Goal: Task Accomplishment & Management: Manage account settings

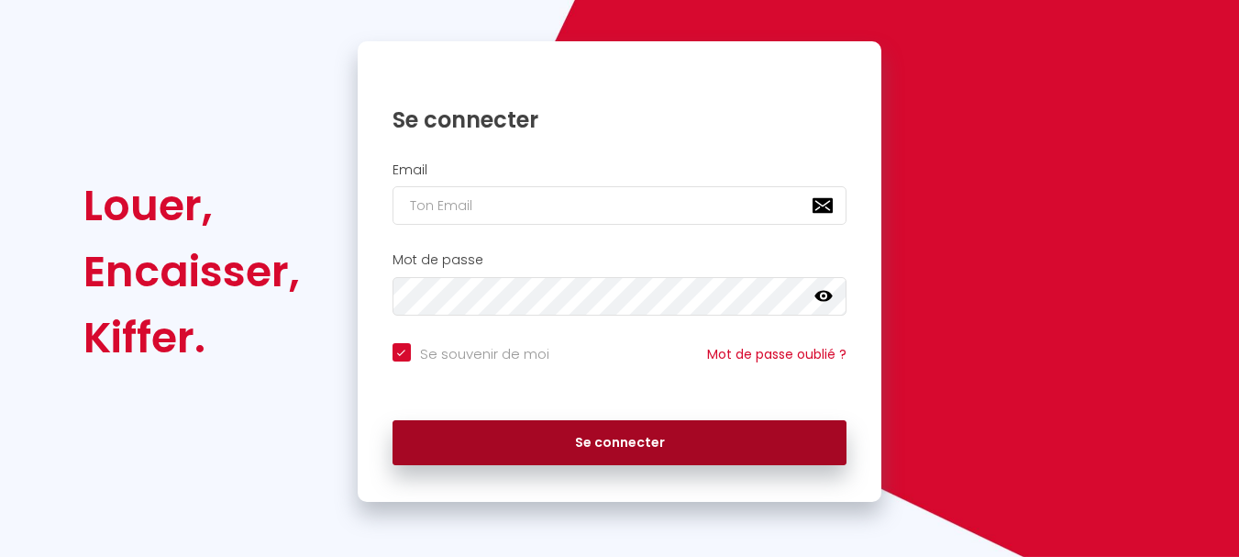
scroll to position [156, 0]
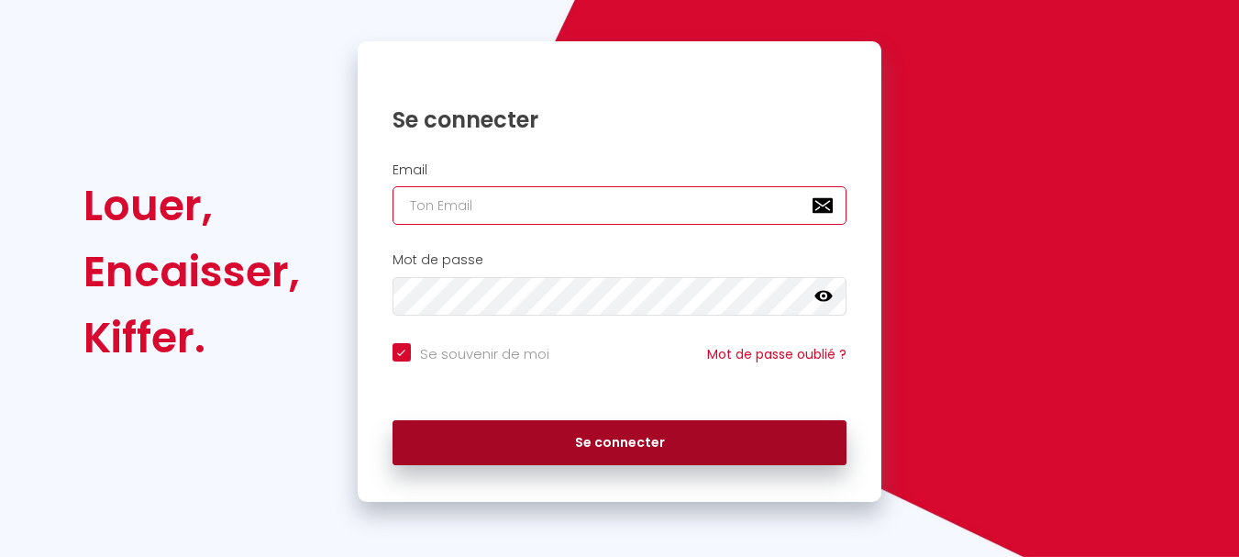
type input "[PERSON_NAME][EMAIL_ADDRESS][DOMAIN_NAME]"
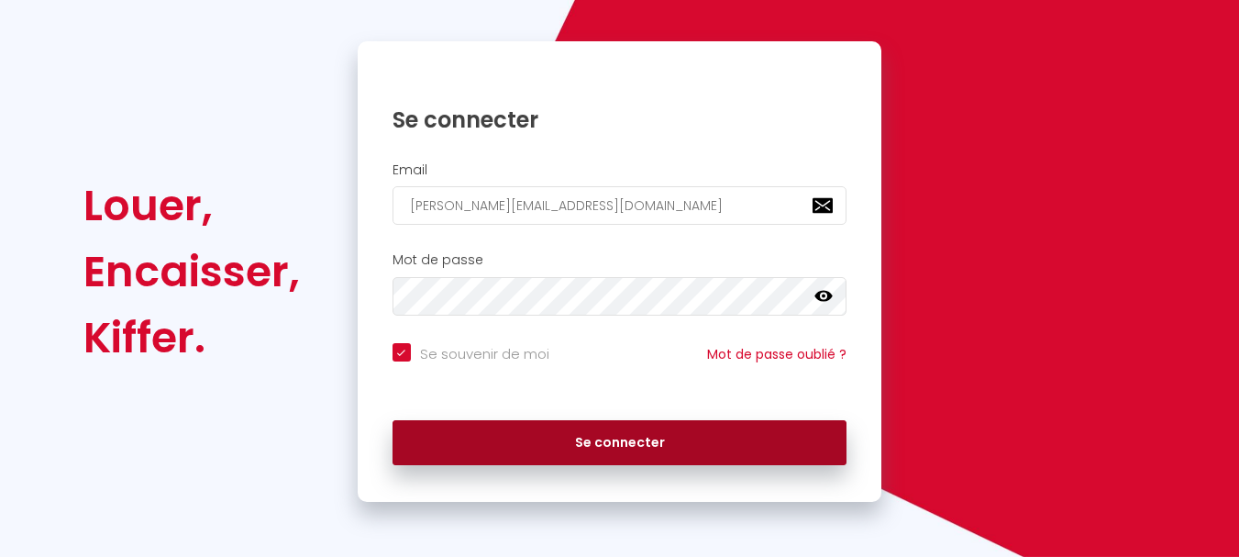
click at [613, 439] on button "Se connecter" at bounding box center [620, 443] width 455 height 46
checkbox input "true"
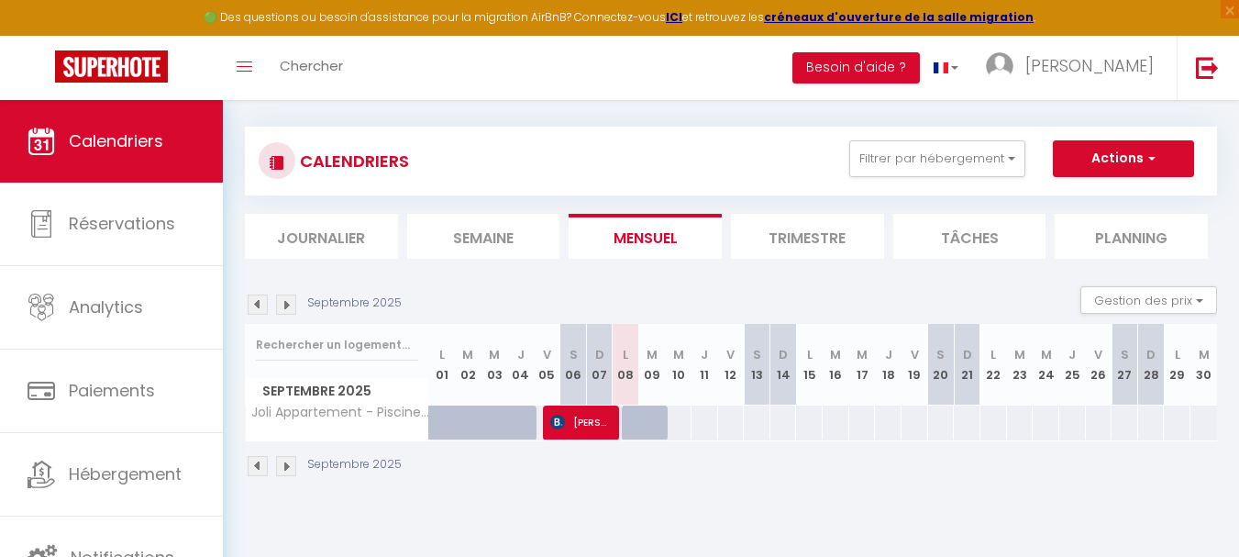
scroll to position [100, 0]
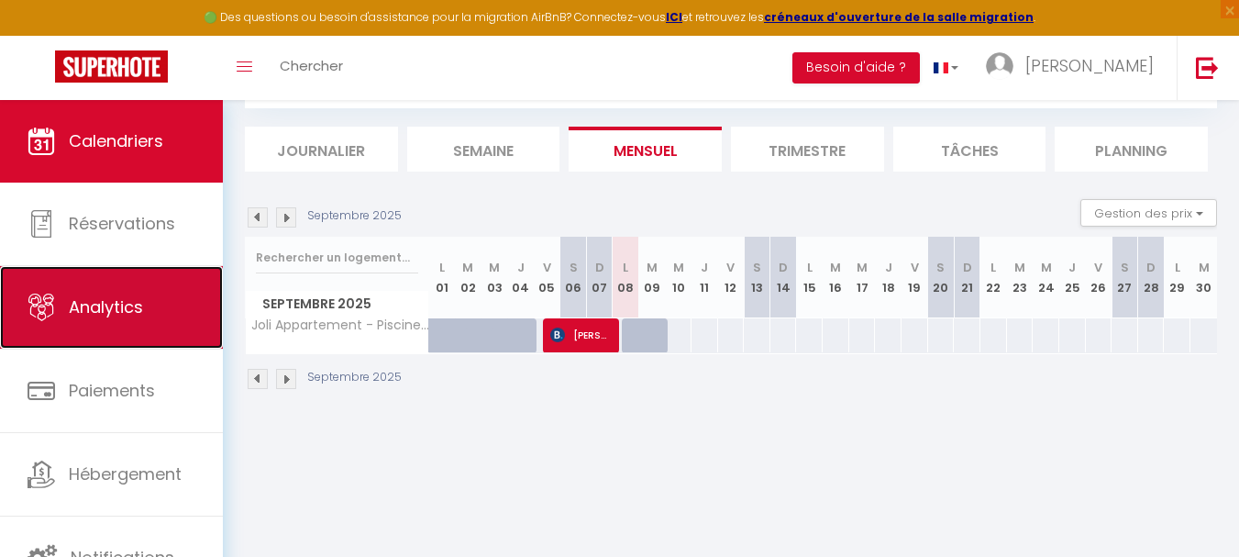
click at [81, 302] on span "Analytics" at bounding box center [106, 306] width 74 height 23
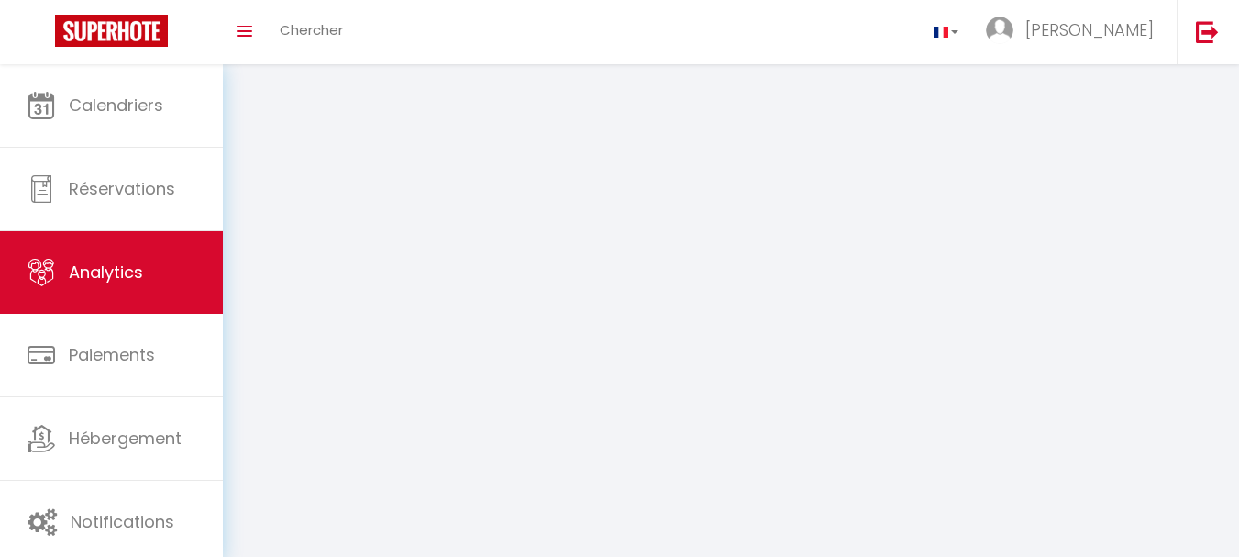
select select "2025"
select select "9"
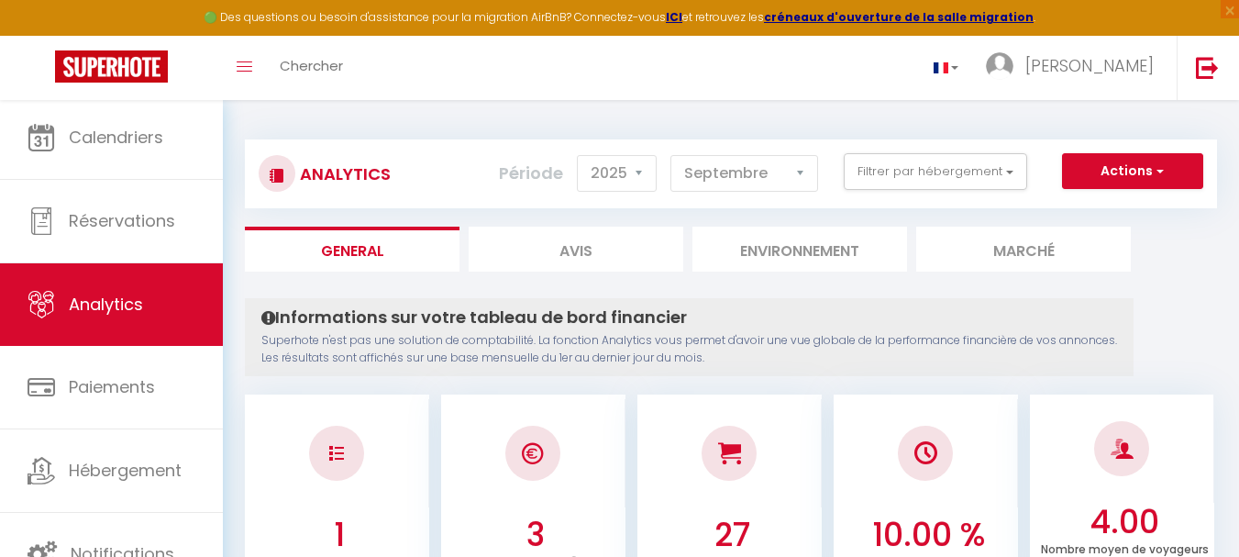
click at [586, 250] on li "Avis" at bounding box center [576, 249] width 215 height 45
select select "2025"
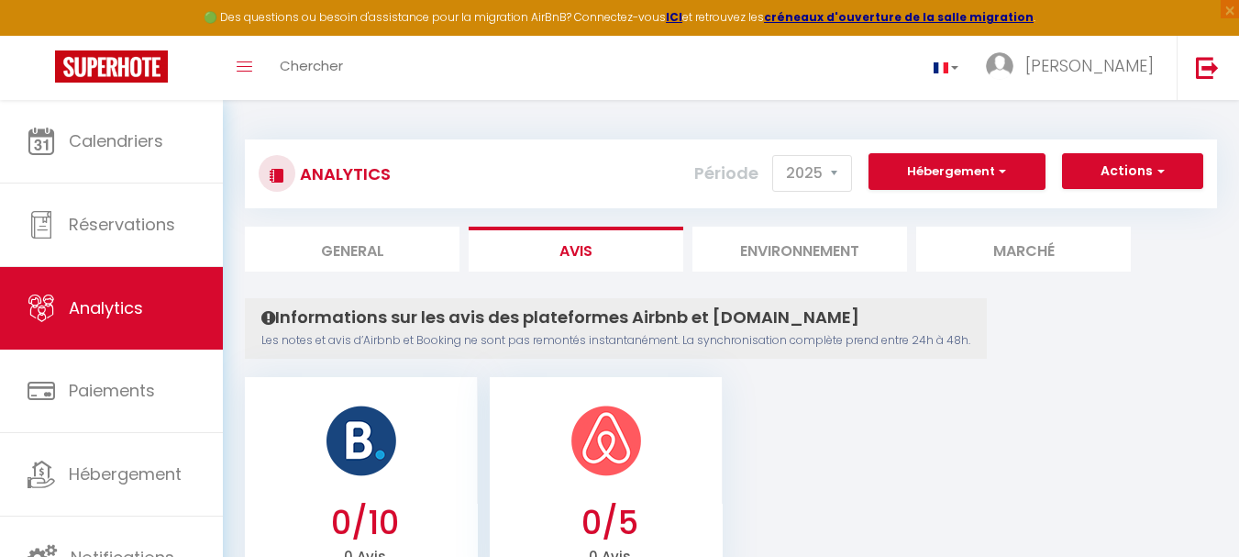
click at [794, 250] on li "Environnement" at bounding box center [800, 249] width 215 height 45
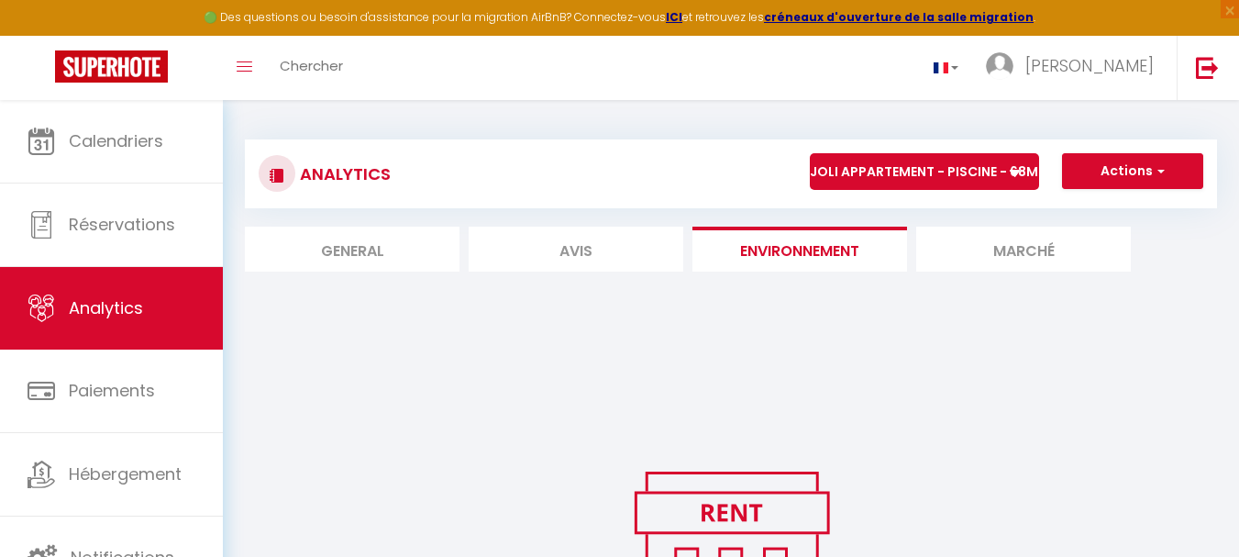
click at [1022, 248] on li "Marché" at bounding box center [1023, 249] width 215 height 45
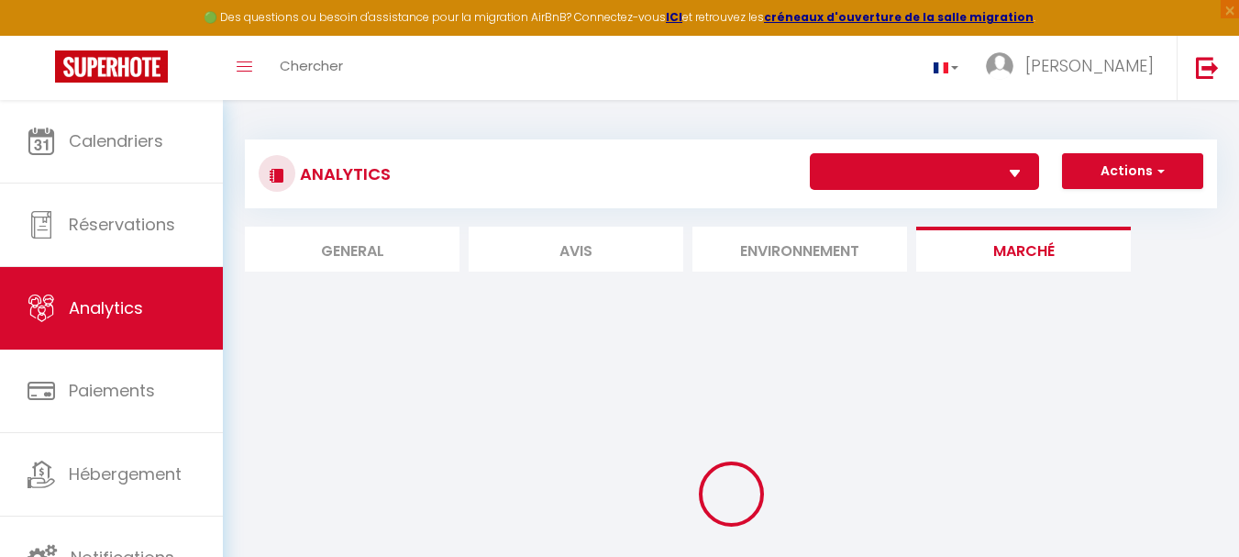
select select "36540"
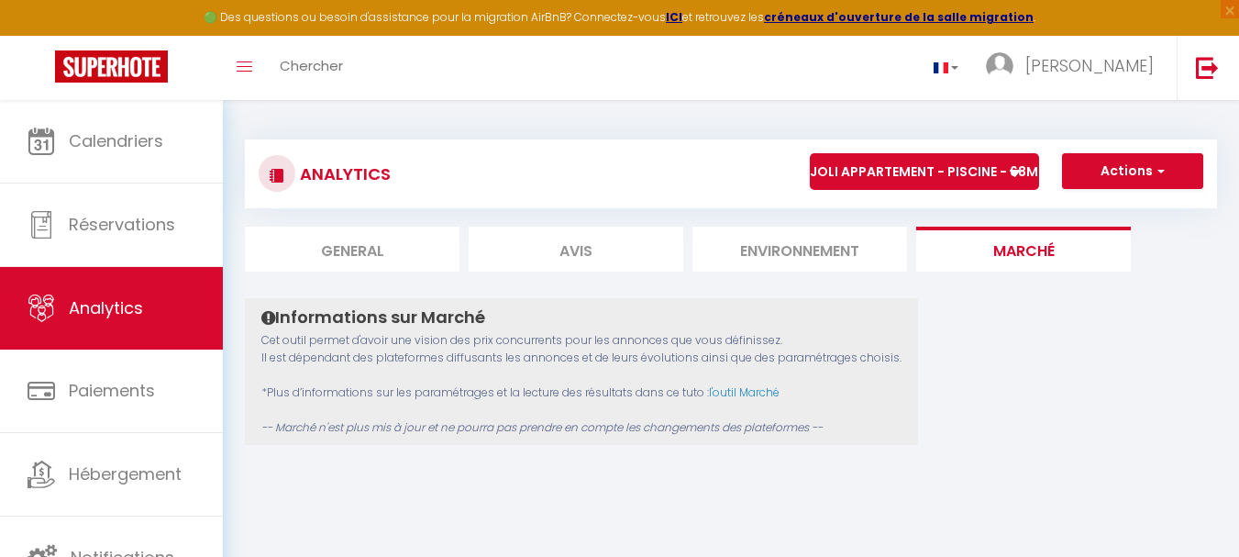
click at [800, 247] on li "Environnement" at bounding box center [800, 249] width 215 height 45
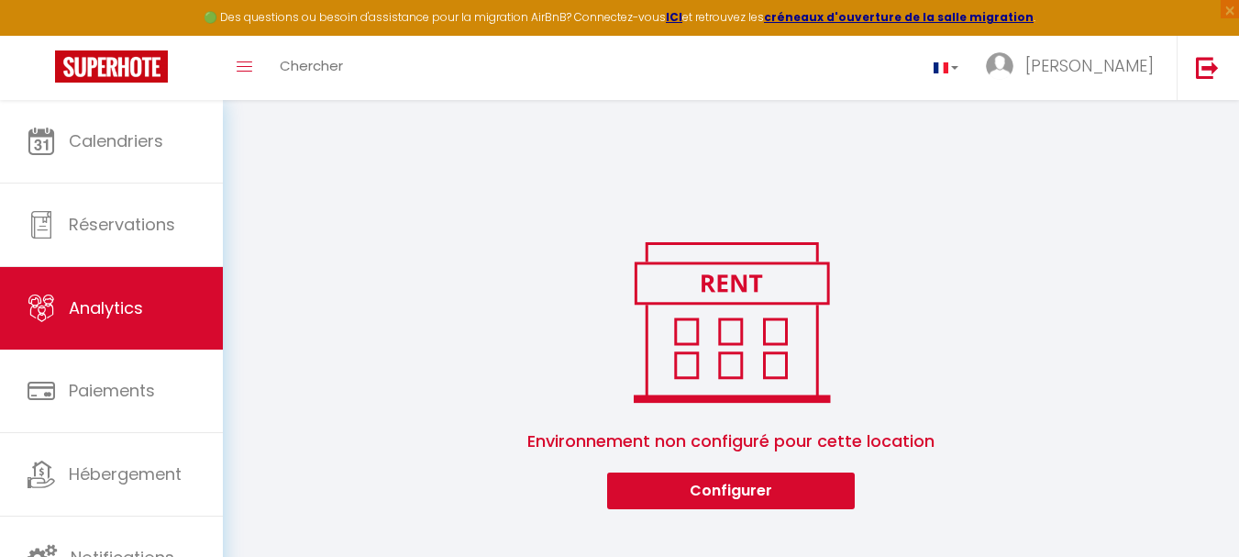
scroll to position [268, 0]
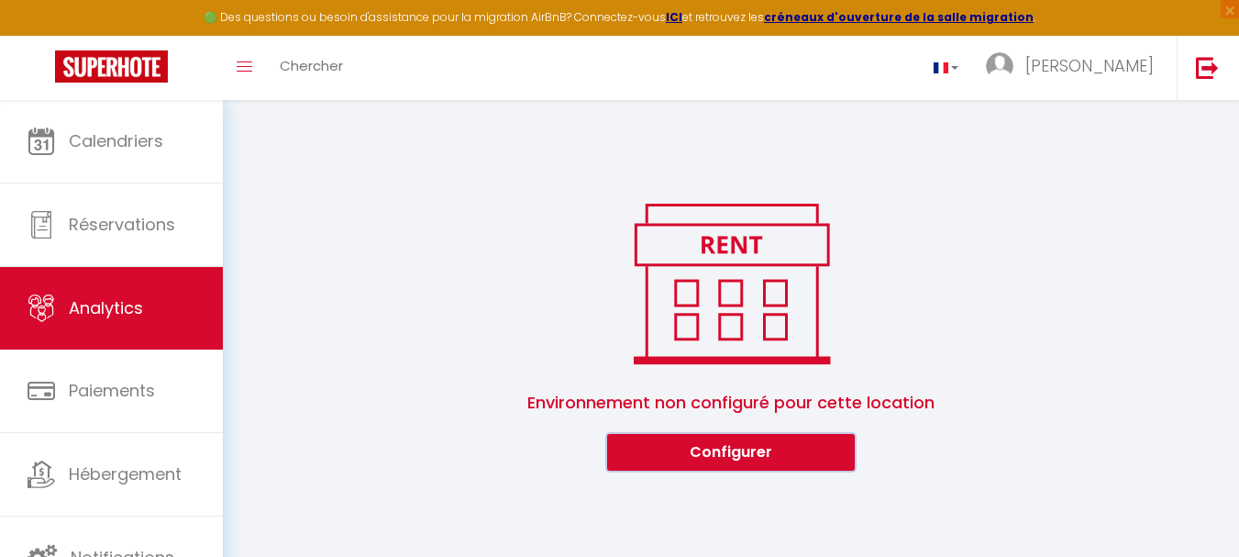
click at [742, 450] on button "Configurer" at bounding box center [731, 452] width 248 height 37
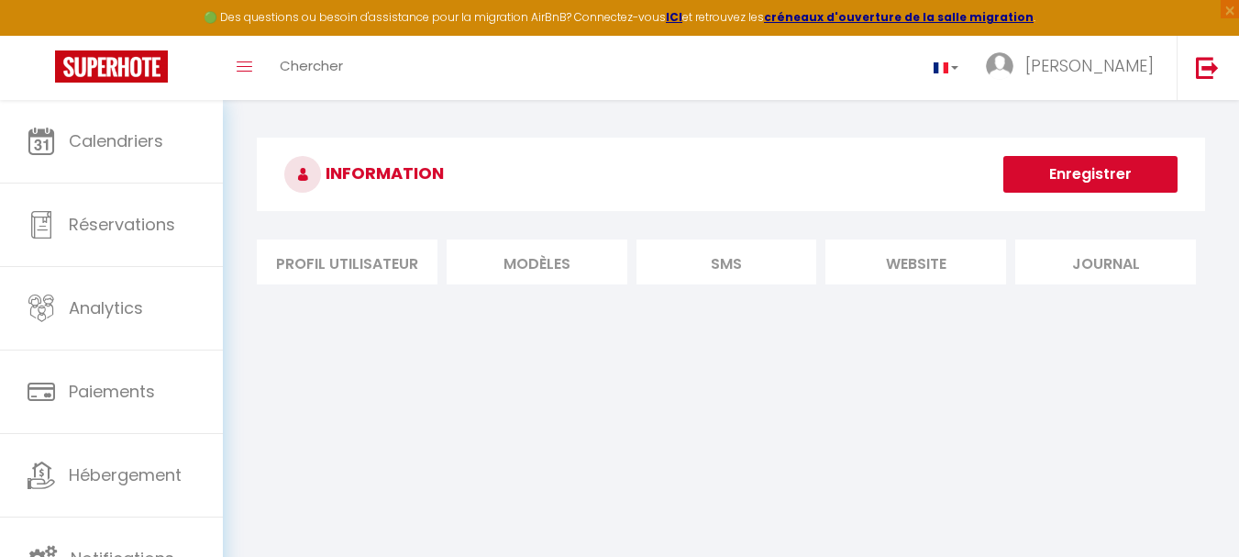
click at [1089, 172] on button "Enregistrer" at bounding box center [1091, 174] width 174 height 37
click at [1107, 261] on li "Journal" at bounding box center [1106, 261] width 181 height 45
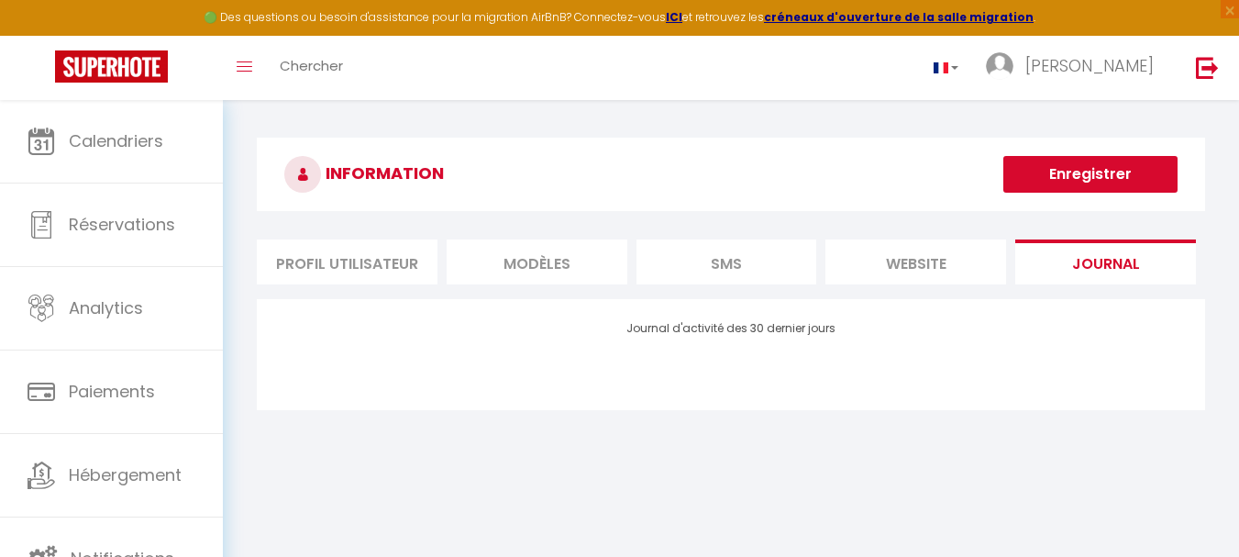
click at [1083, 171] on button "Enregistrer" at bounding box center [1091, 174] width 174 height 37
drag, startPoint x: 531, startPoint y: 249, endPoint x: 529, endPoint y: 261, distance: 12.1
click at [531, 254] on li "MODÈLES" at bounding box center [537, 261] width 181 height 45
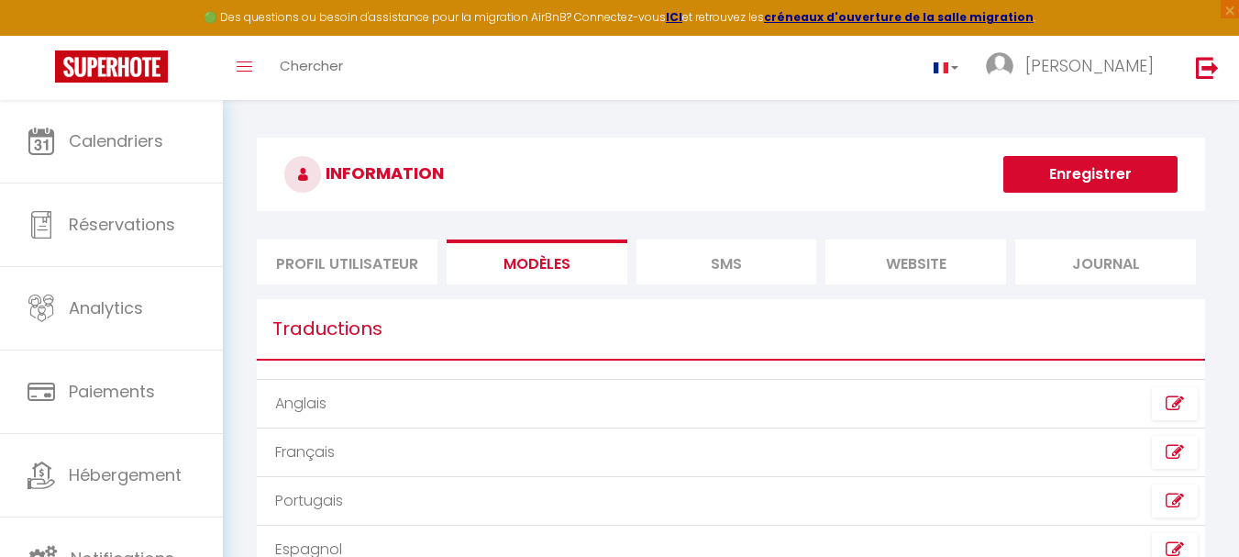
click at [531, 261] on li "MODÈLES" at bounding box center [537, 261] width 181 height 45
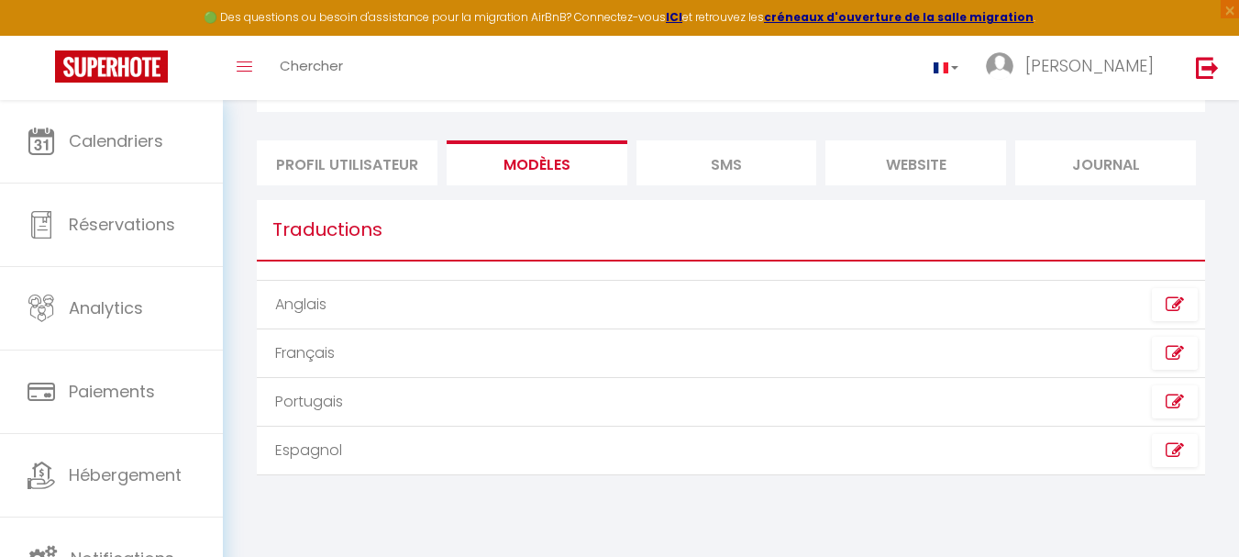
scroll to position [100, 0]
click at [1169, 353] on icon at bounding box center [1175, 352] width 18 height 18
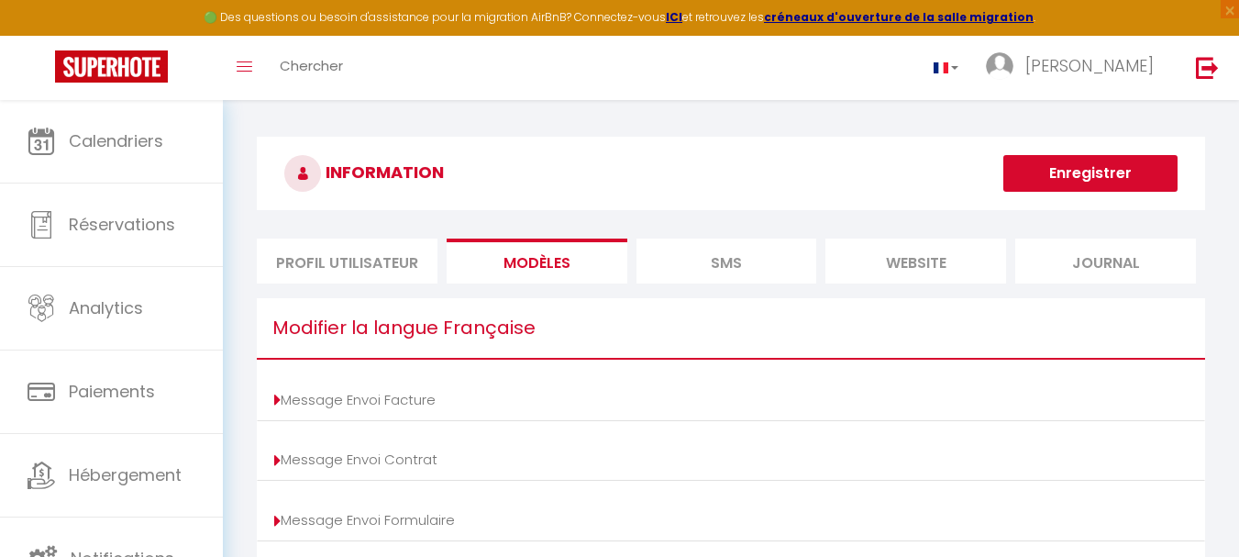
scroll to position [0, 0]
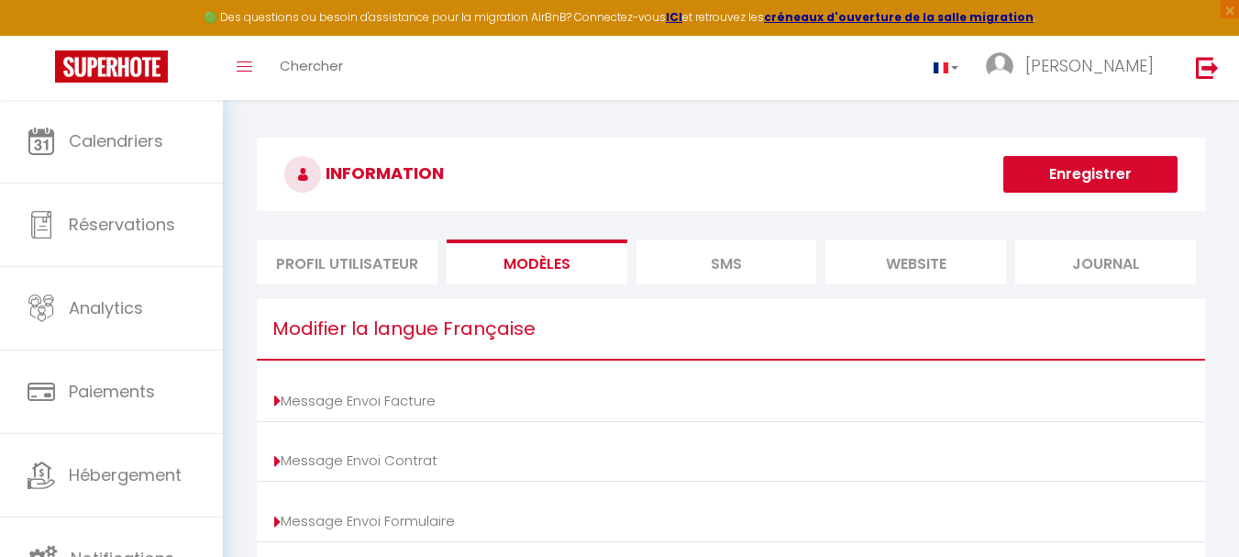
click at [328, 263] on li "Profil Utilisateur" at bounding box center [347, 261] width 181 height 45
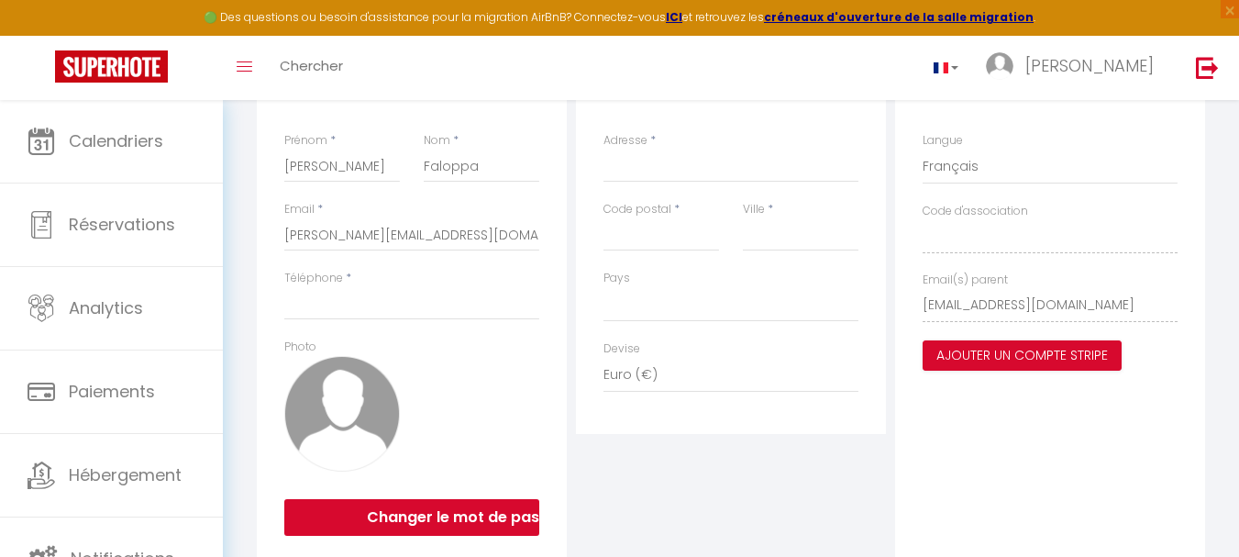
scroll to position [302, 0]
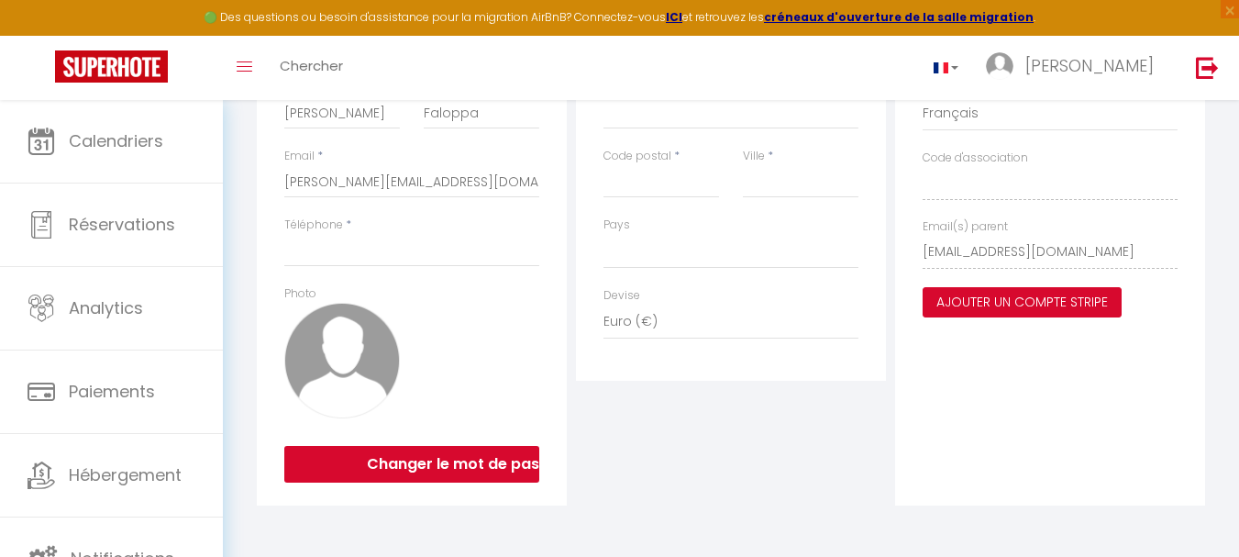
click at [1001, 304] on button "Ajouter un compte Stripe" at bounding box center [1022, 302] width 199 height 31
select select
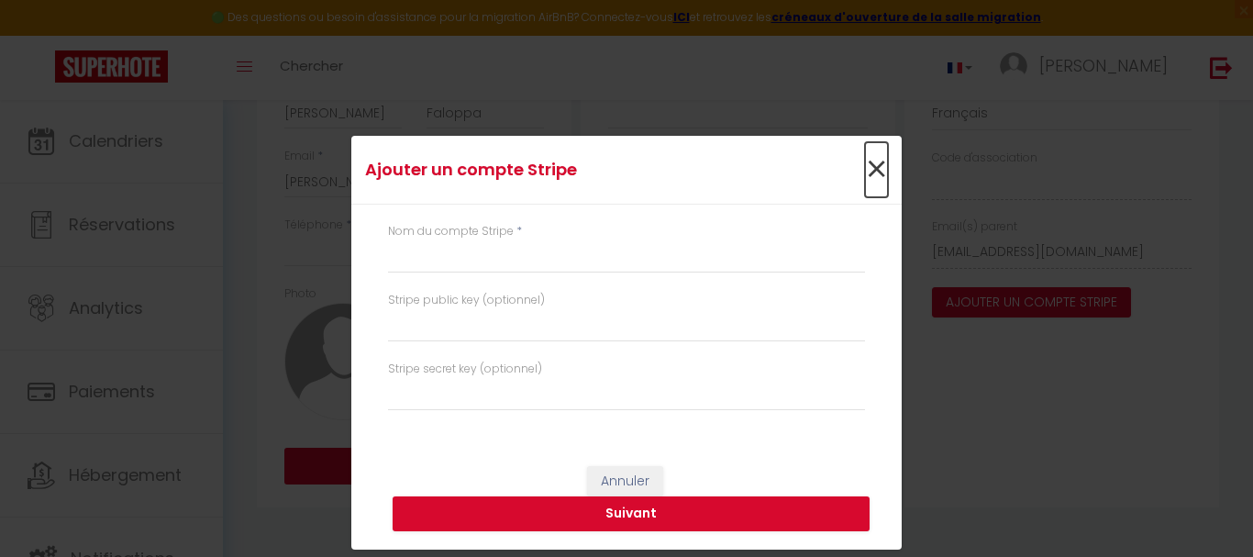
click at [874, 164] on span "×" at bounding box center [876, 169] width 23 height 55
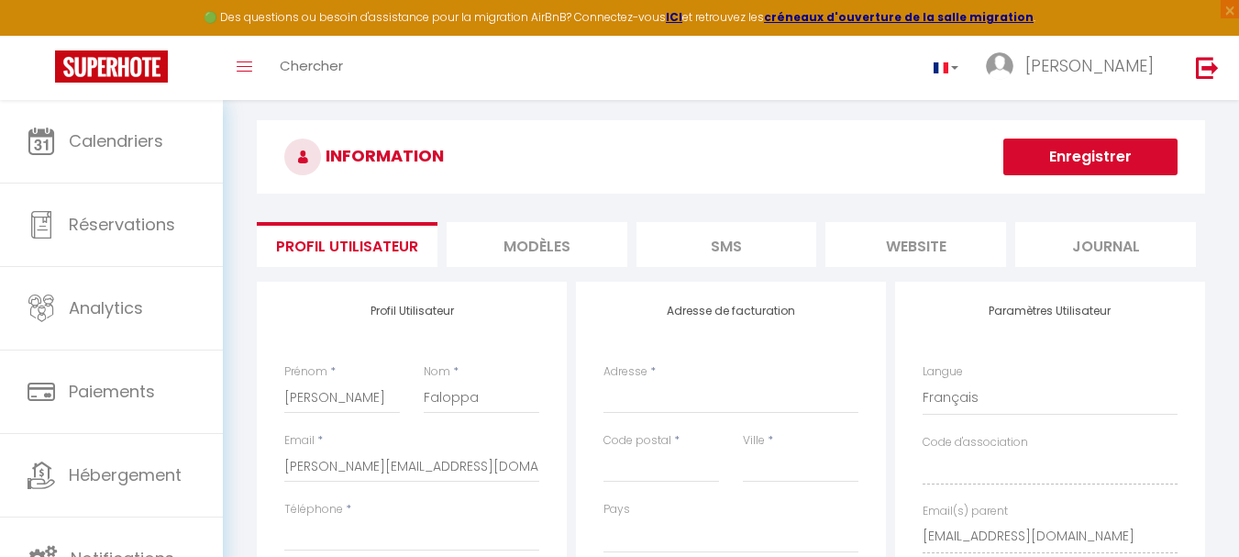
scroll to position [0, 0]
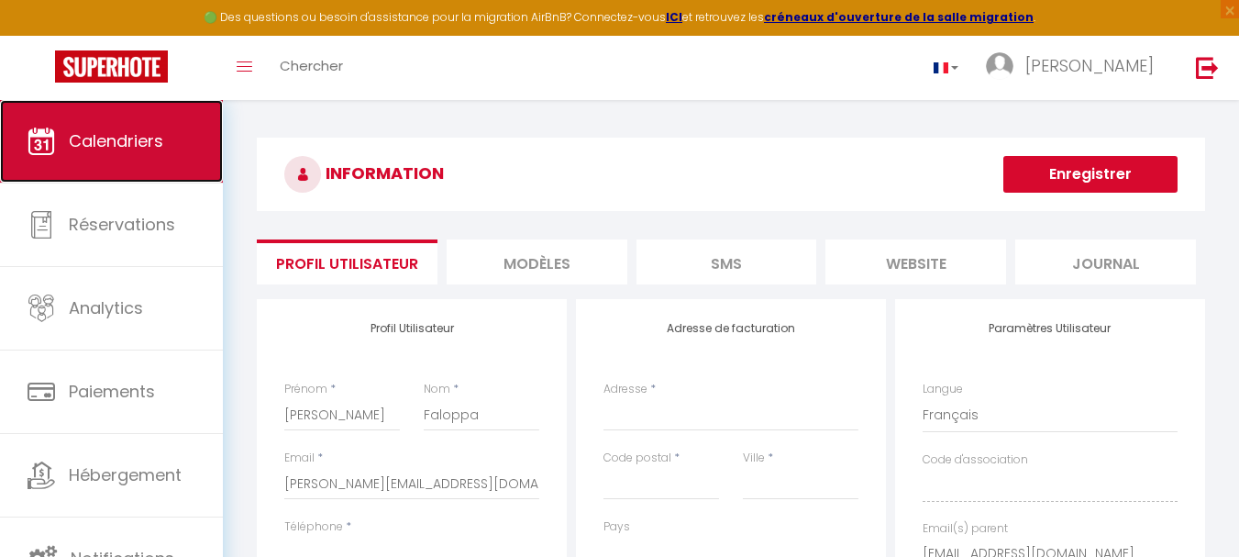
click at [108, 143] on span "Calendriers" at bounding box center [116, 140] width 94 height 23
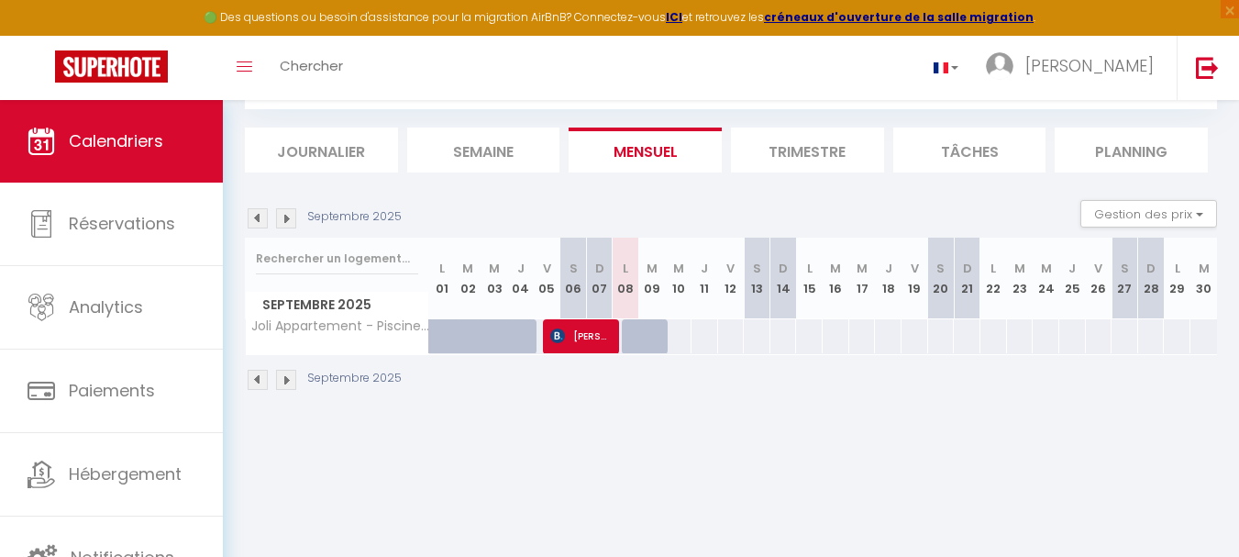
scroll to position [100, 0]
click at [283, 217] on img at bounding box center [286, 217] width 20 height 20
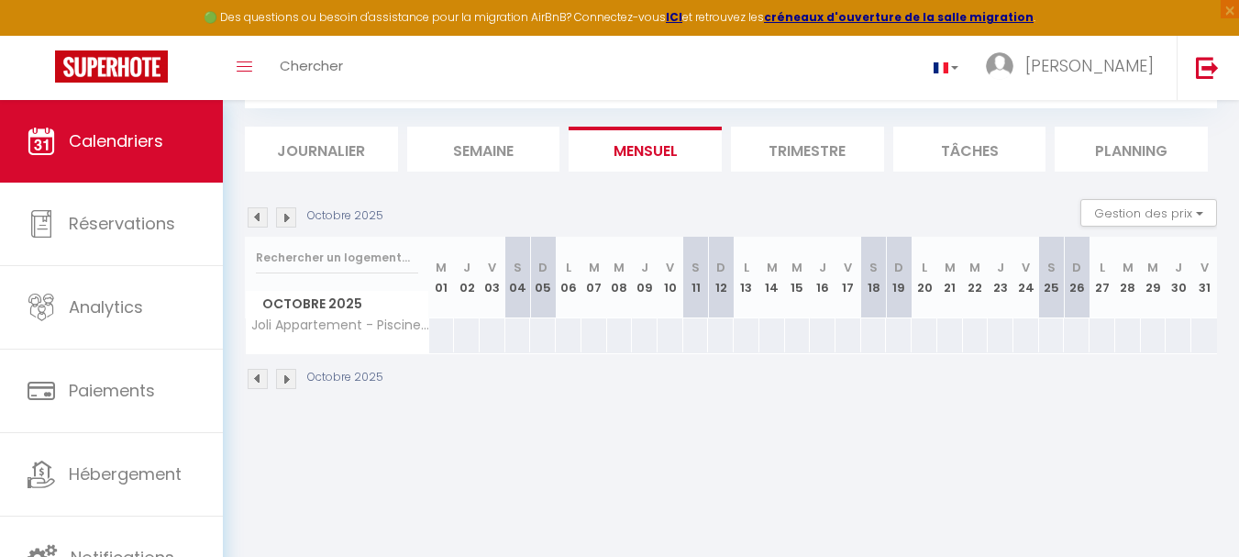
click at [283, 217] on img at bounding box center [286, 217] width 20 height 20
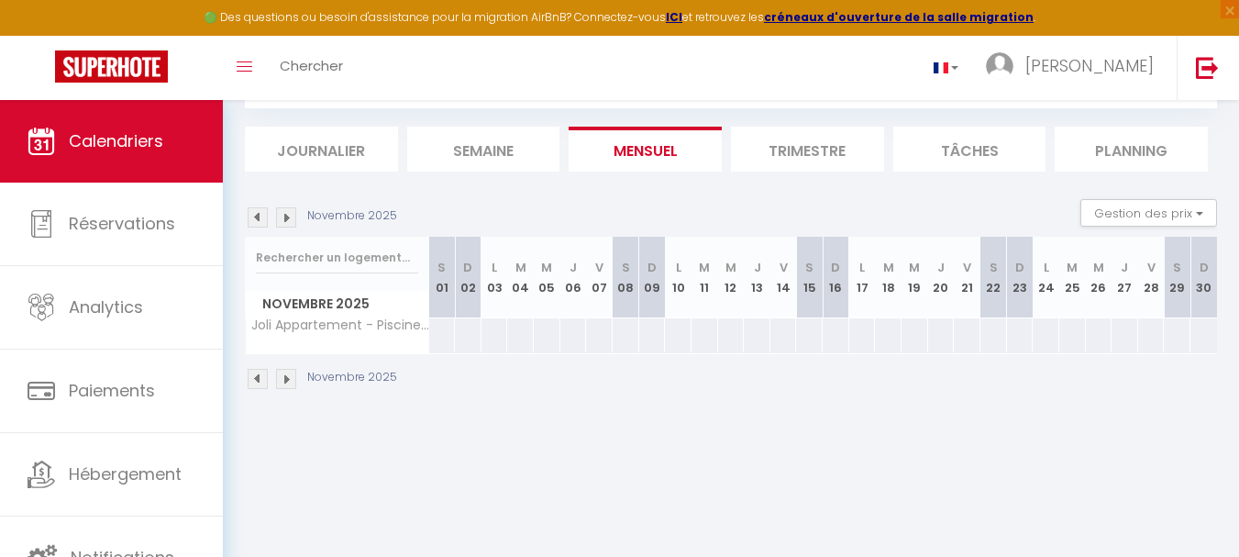
click at [283, 217] on img at bounding box center [286, 217] width 20 height 20
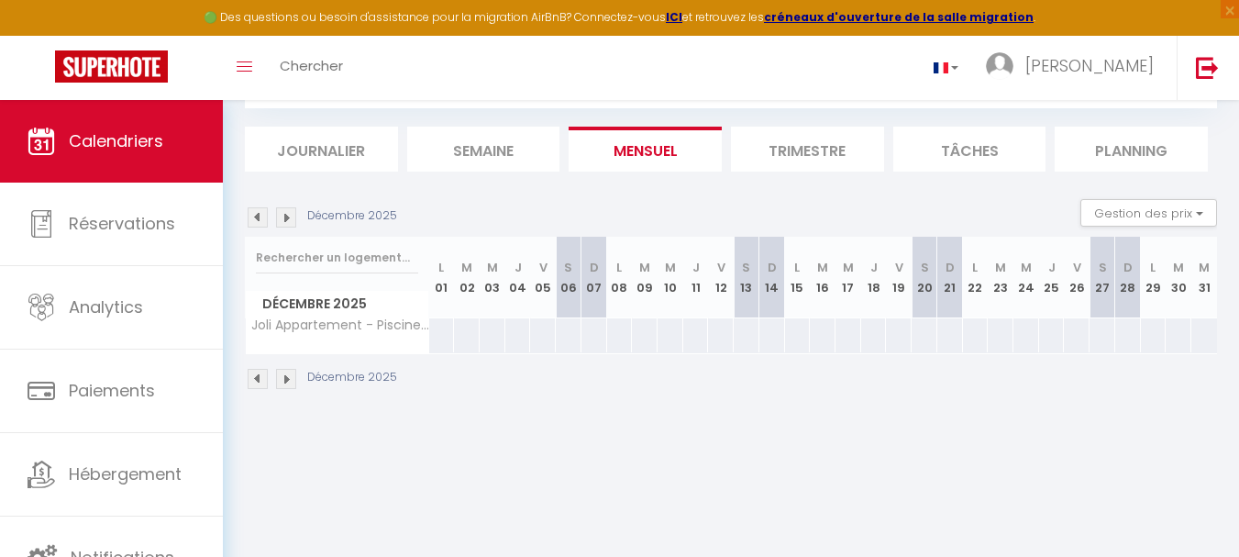
click at [283, 217] on img at bounding box center [286, 217] width 20 height 20
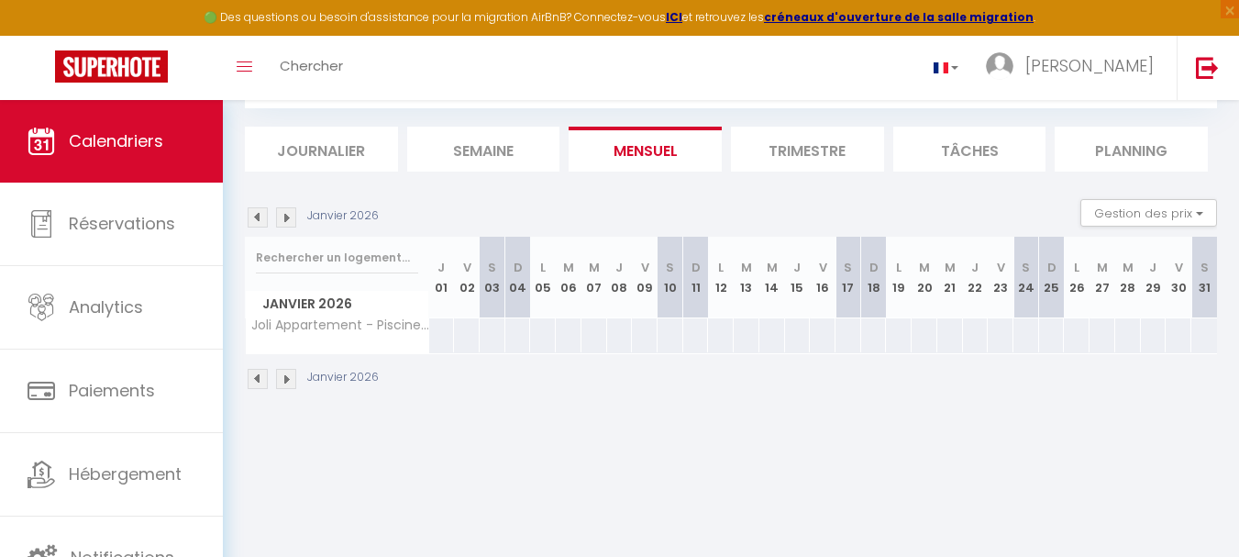
click at [262, 221] on img at bounding box center [258, 217] width 20 height 20
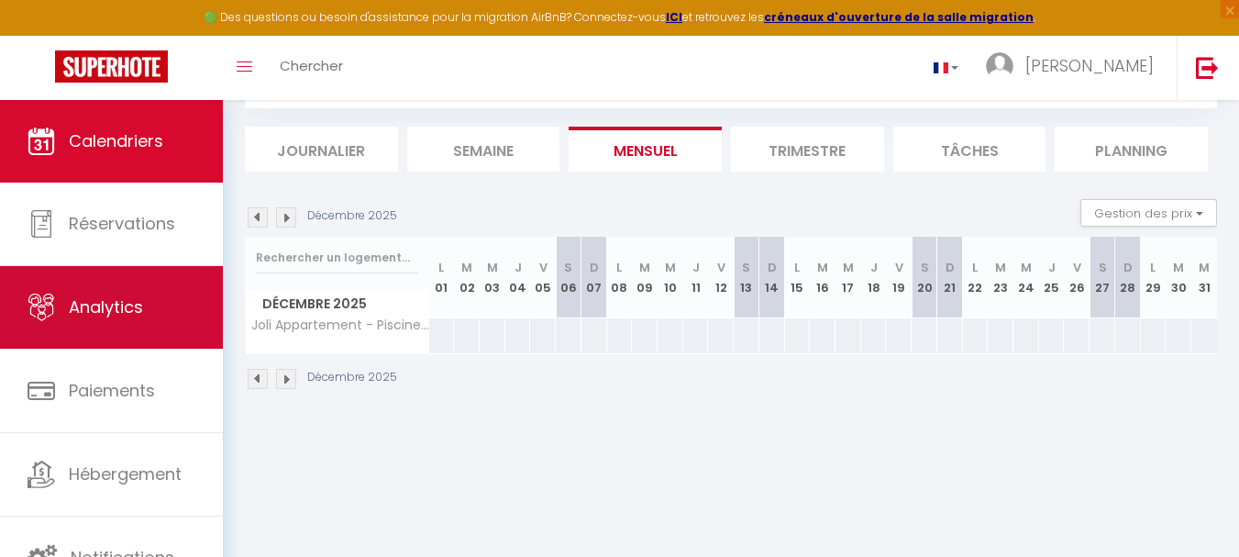
select select "fr"
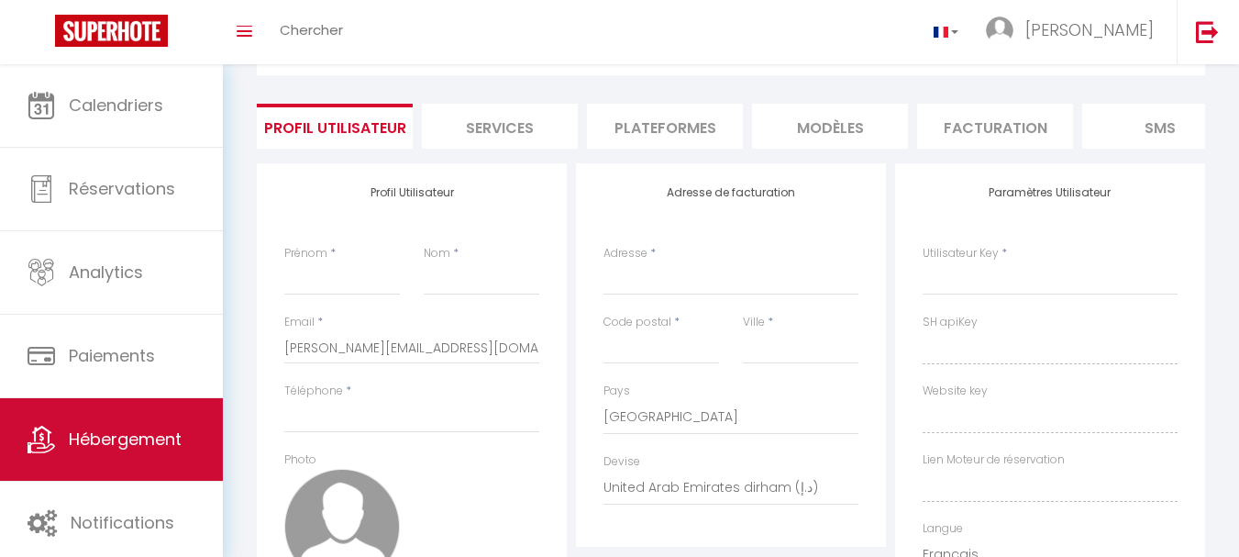
type input "[PERSON_NAME]"
type input "Faloppa"
select select
select select "28"
type input "https://app.superhote.com/#/get-available-rentals/null"
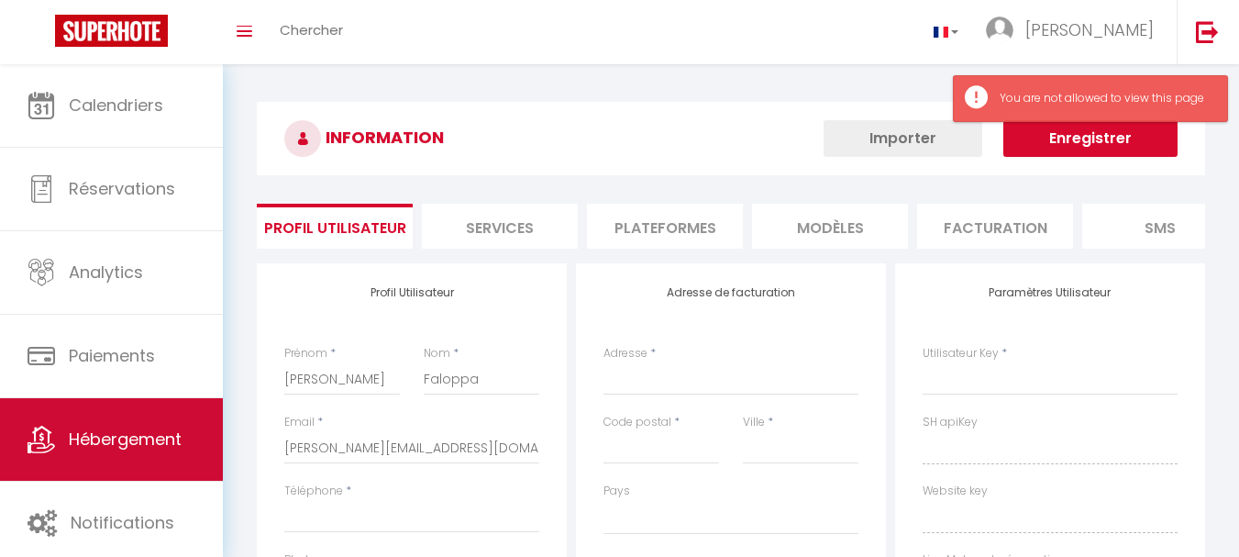
scroll to position [5, 0]
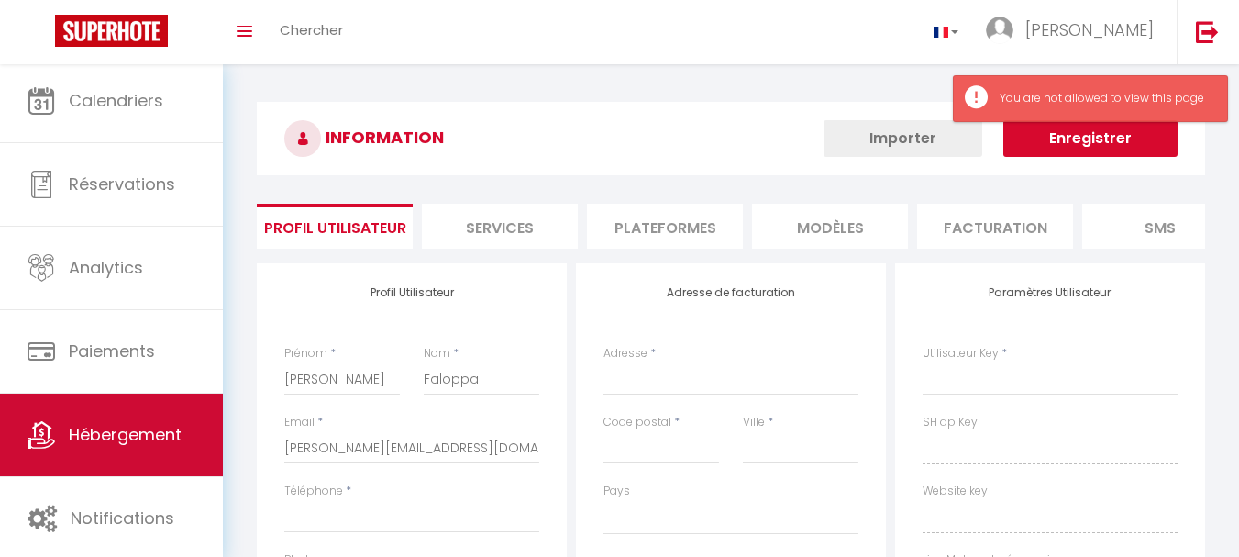
select select
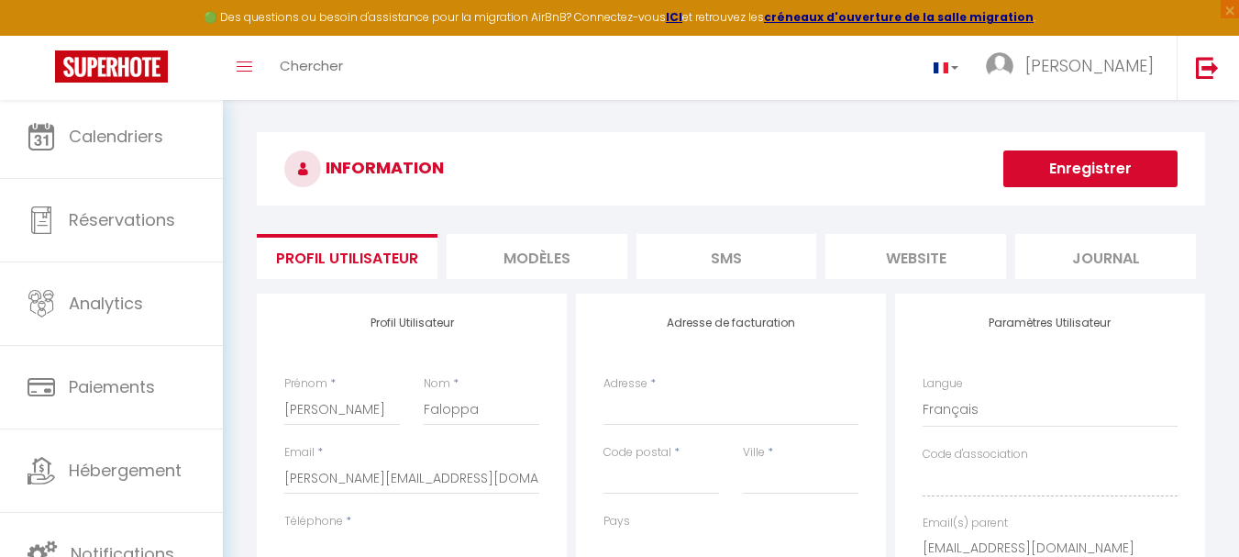
scroll to position [0, 0]
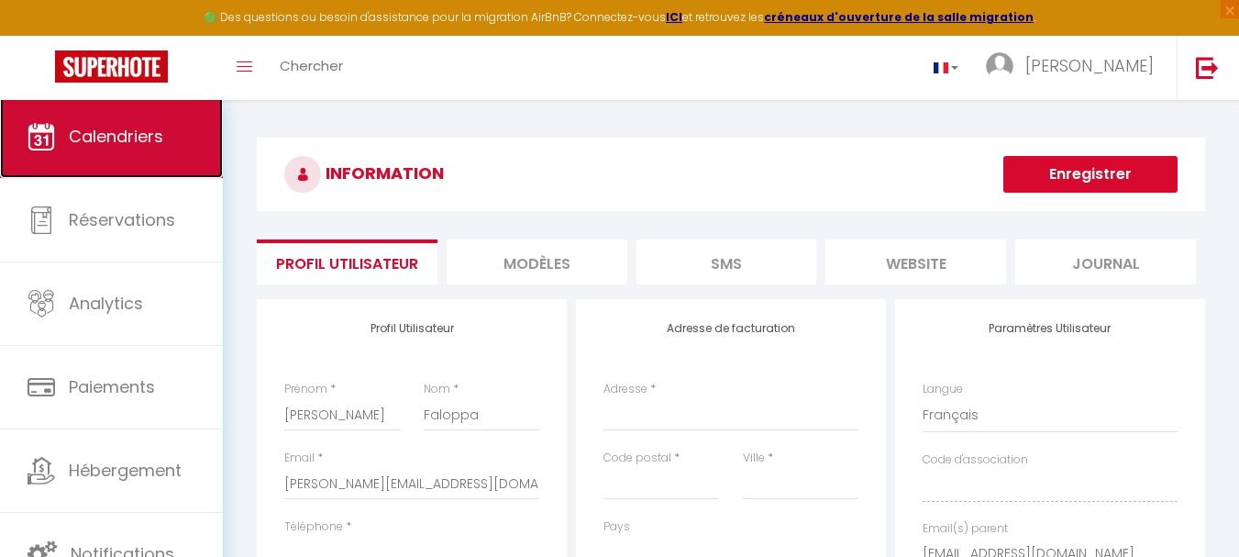
click at [122, 135] on span "Calendriers" at bounding box center [116, 136] width 94 height 23
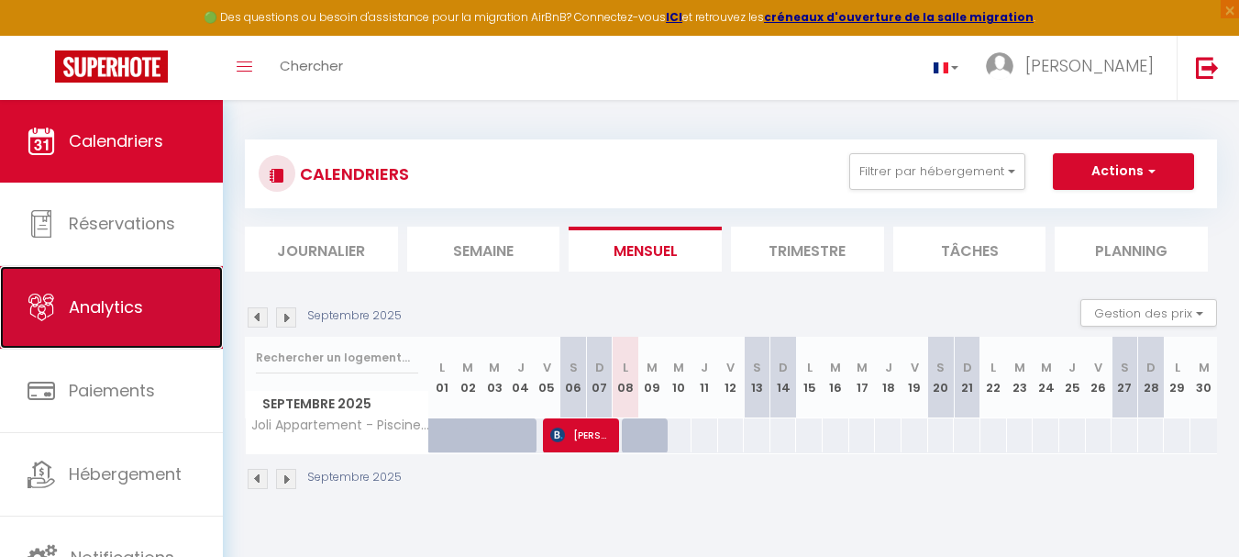
click at [114, 304] on span "Analytics" at bounding box center [106, 306] width 74 height 23
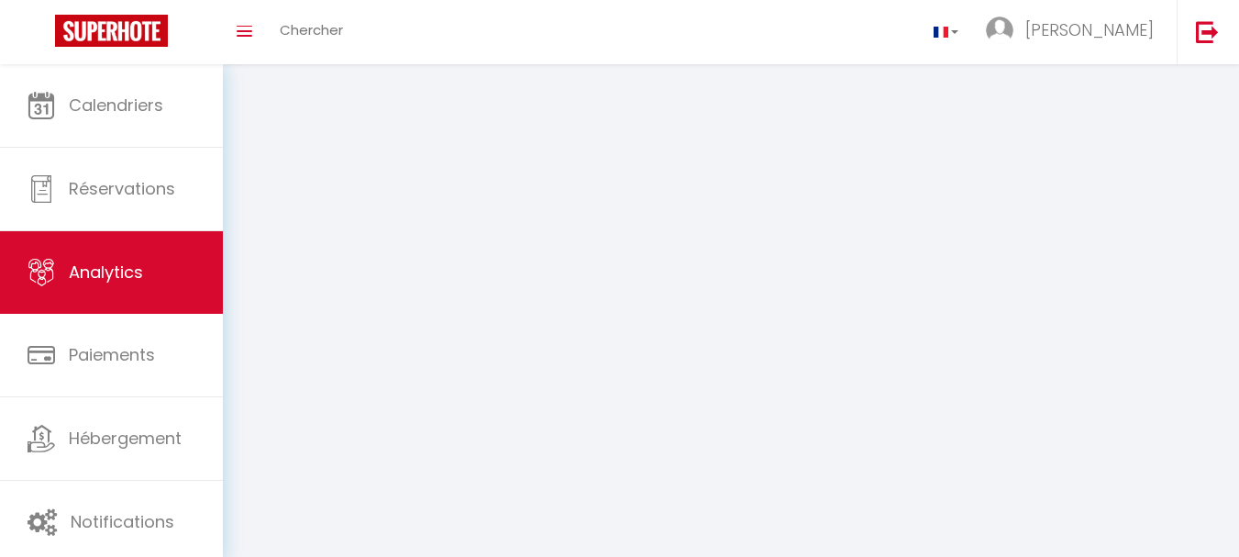
select select "2025"
select select "9"
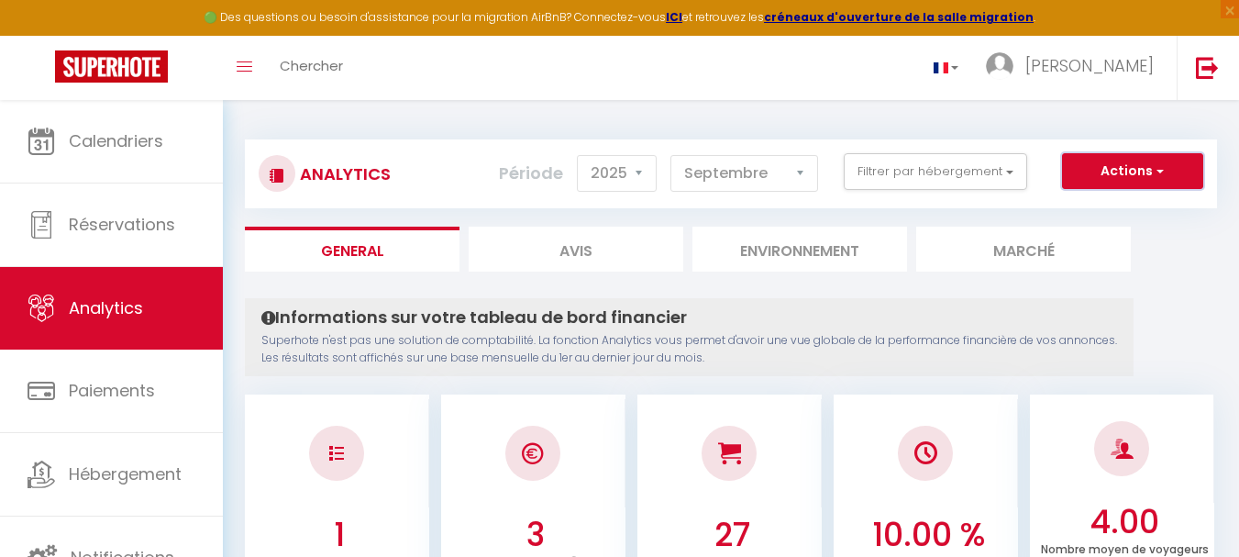
click at [1098, 168] on button "Actions" at bounding box center [1132, 171] width 141 height 37
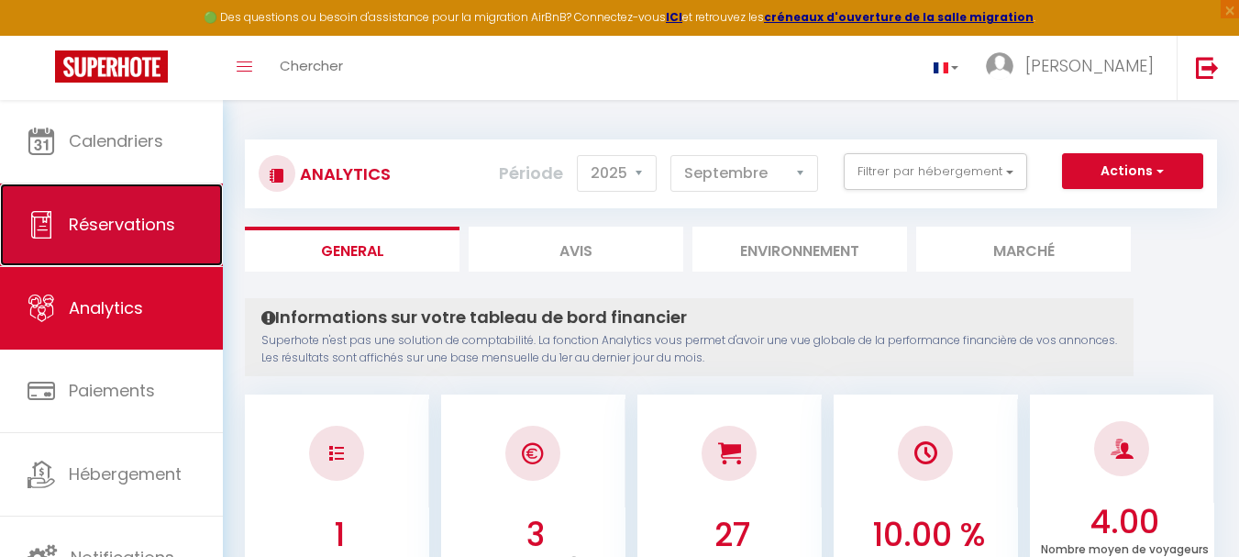
click at [116, 223] on span "Réservations" at bounding box center [122, 224] width 106 height 23
select select "not_cancelled"
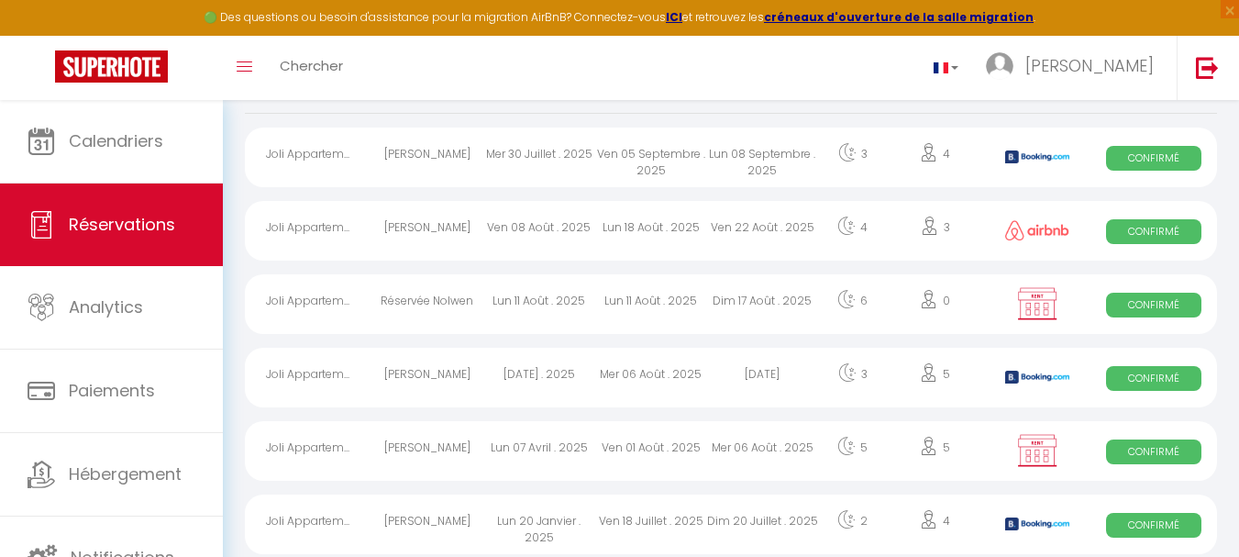
scroll to position [183, 0]
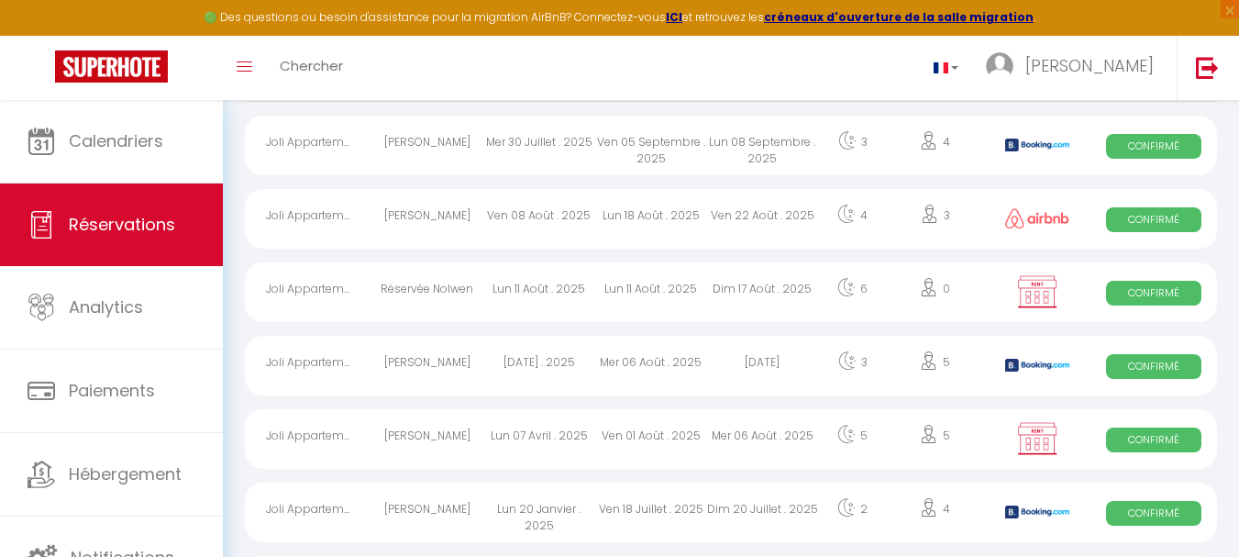
click at [1040, 213] on img at bounding box center [1037, 218] width 64 height 20
select select "OK"
select select "1"
select select "0"
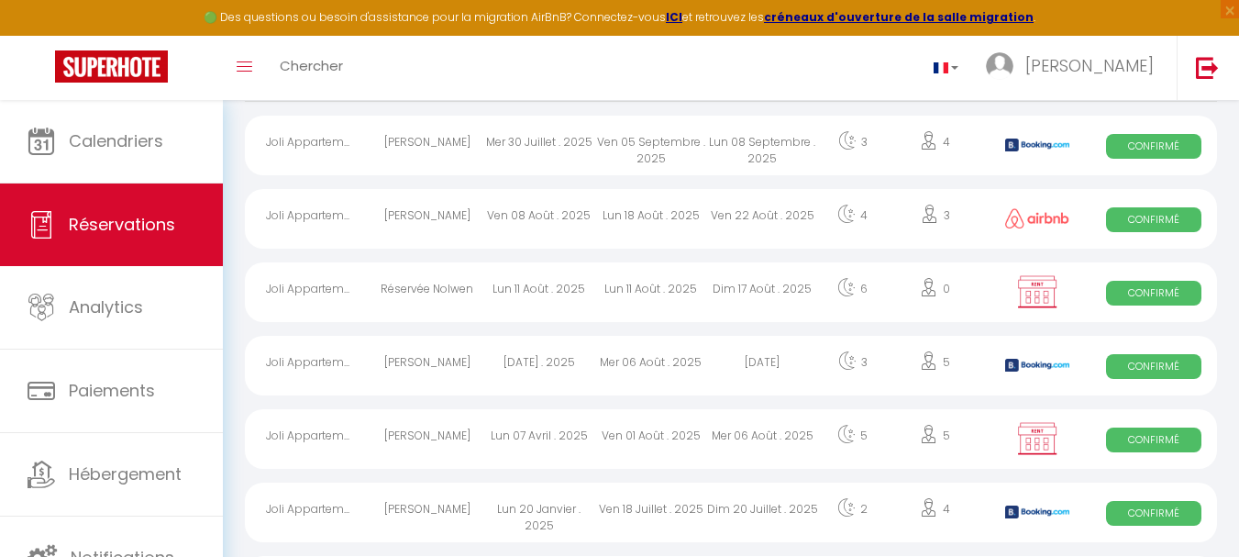
select select "1"
select select
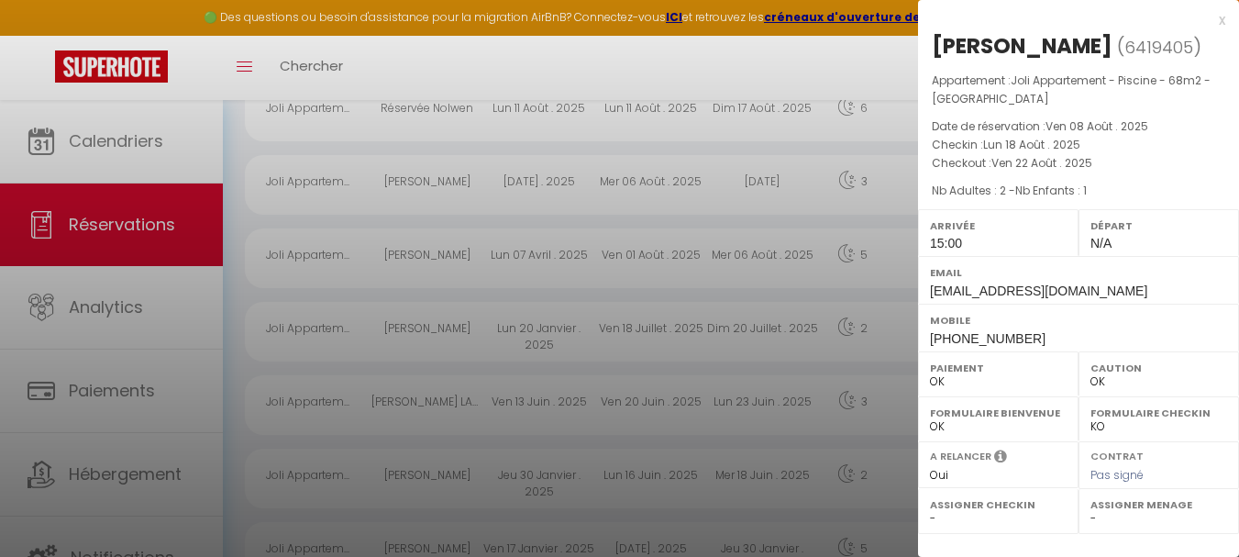
scroll to position [367, 0]
click at [5, 89] on div at bounding box center [619, 278] width 1239 height 557
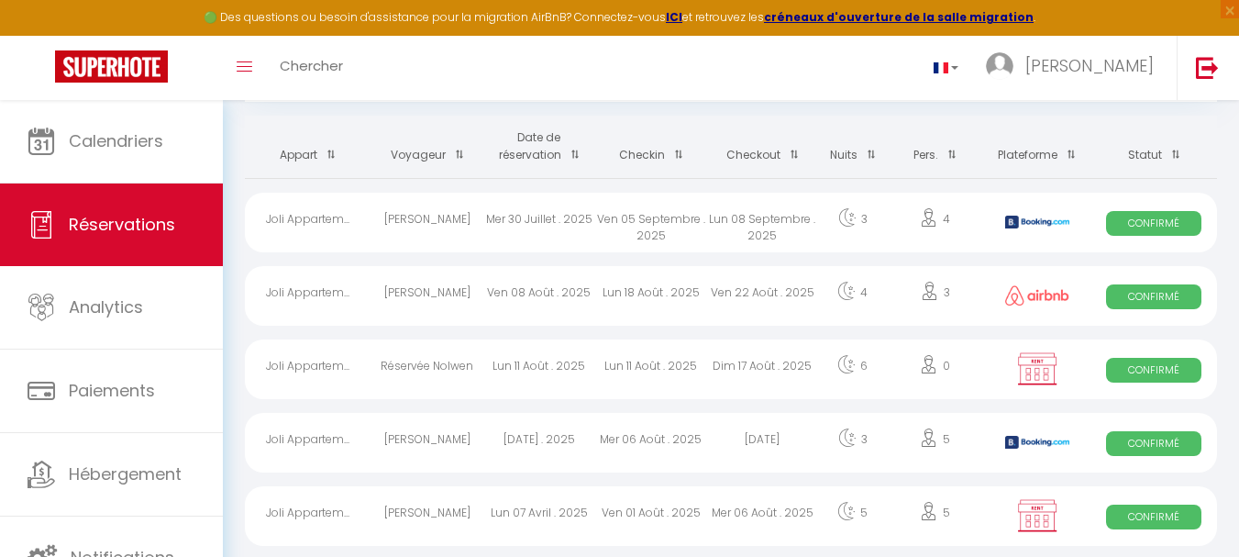
scroll to position [92, 0]
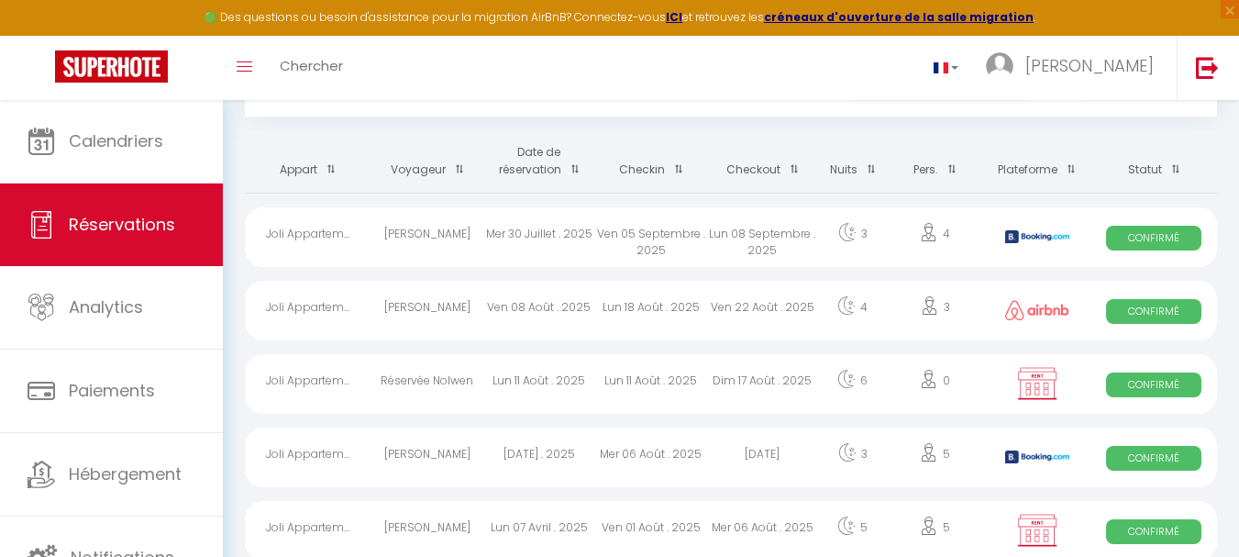
click at [1137, 230] on span "Confirmé" at bounding box center [1153, 238] width 94 height 25
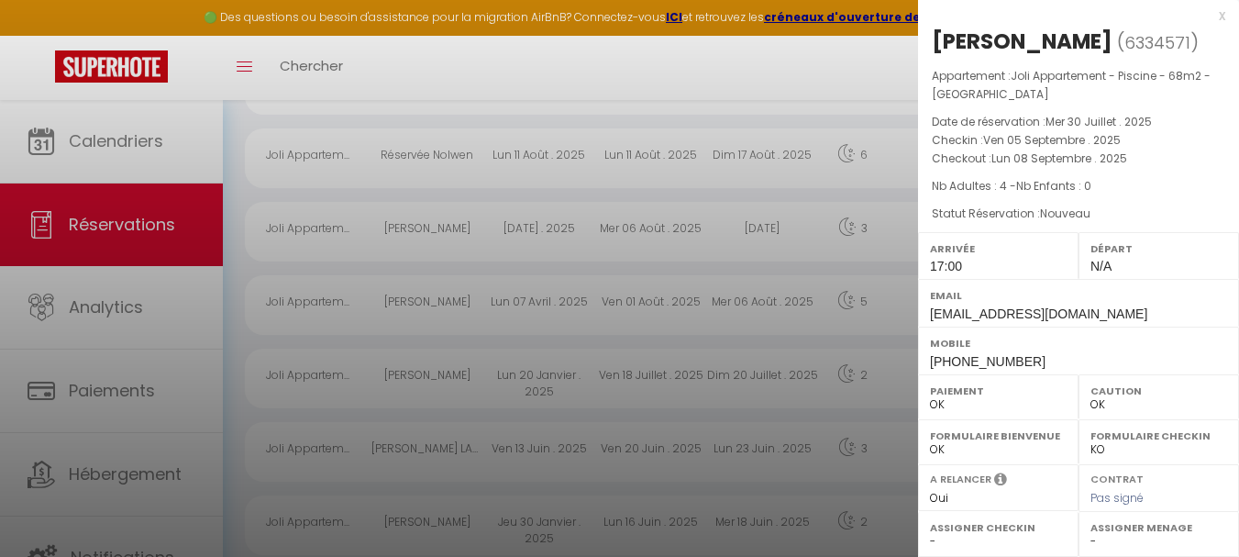
scroll to position [275, 0]
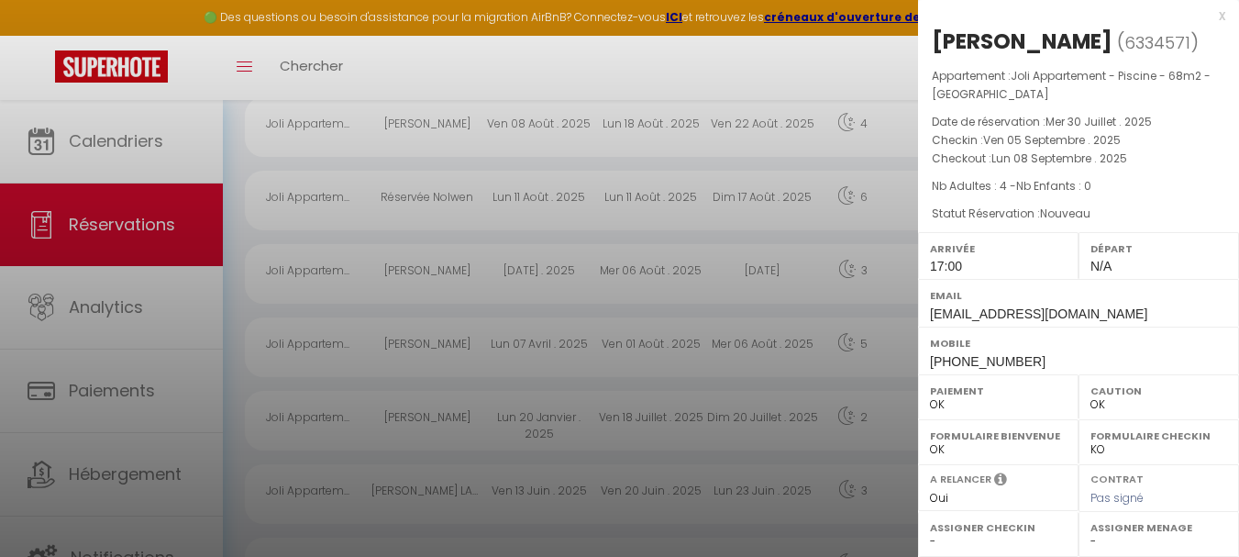
click at [553, 50] on div at bounding box center [619, 278] width 1239 height 557
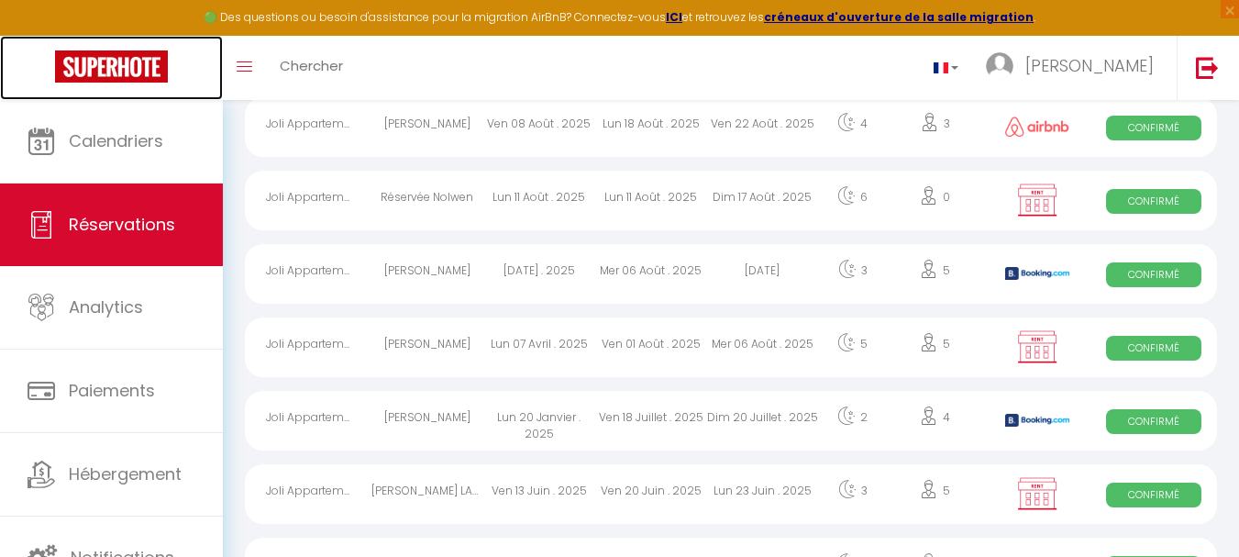
click at [94, 62] on img at bounding box center [111, 66] width 113 height 32
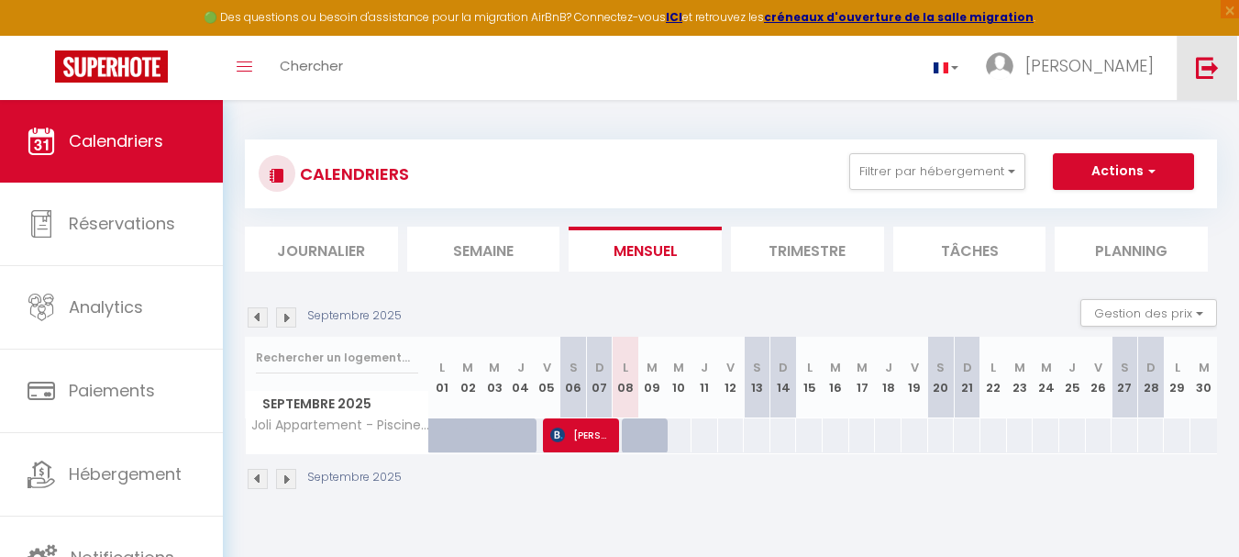
click at [1205, 62] on img at bounding box center [1207, 67] width 23 height 23
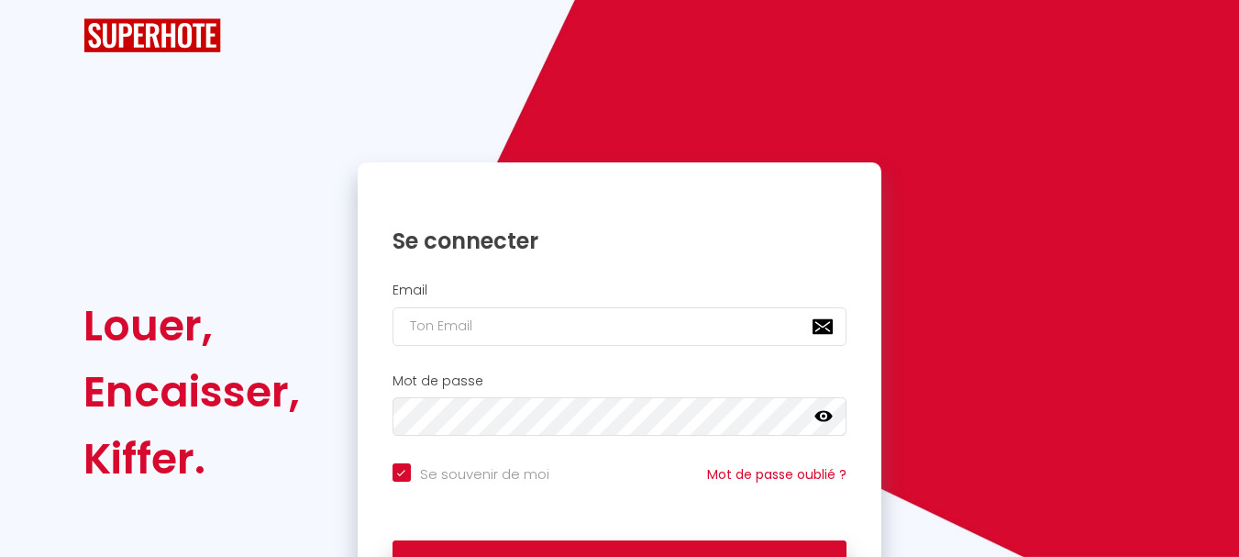
checkbox input "true"
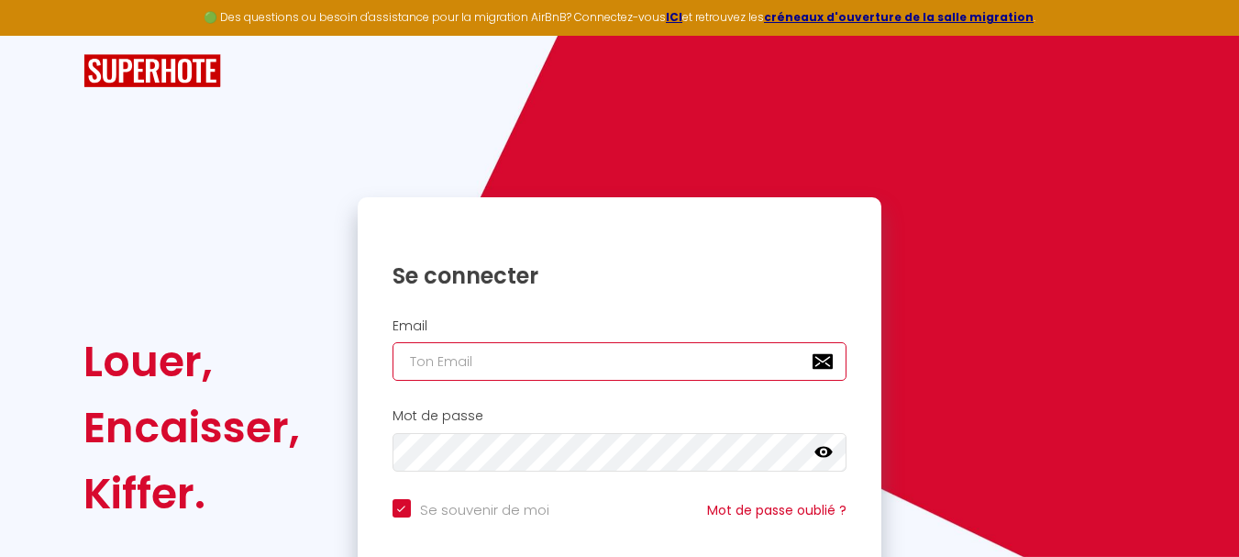
type input "[PERSON_NAME][EMAIL_ADDRESS][DOMAIN_NAME]"
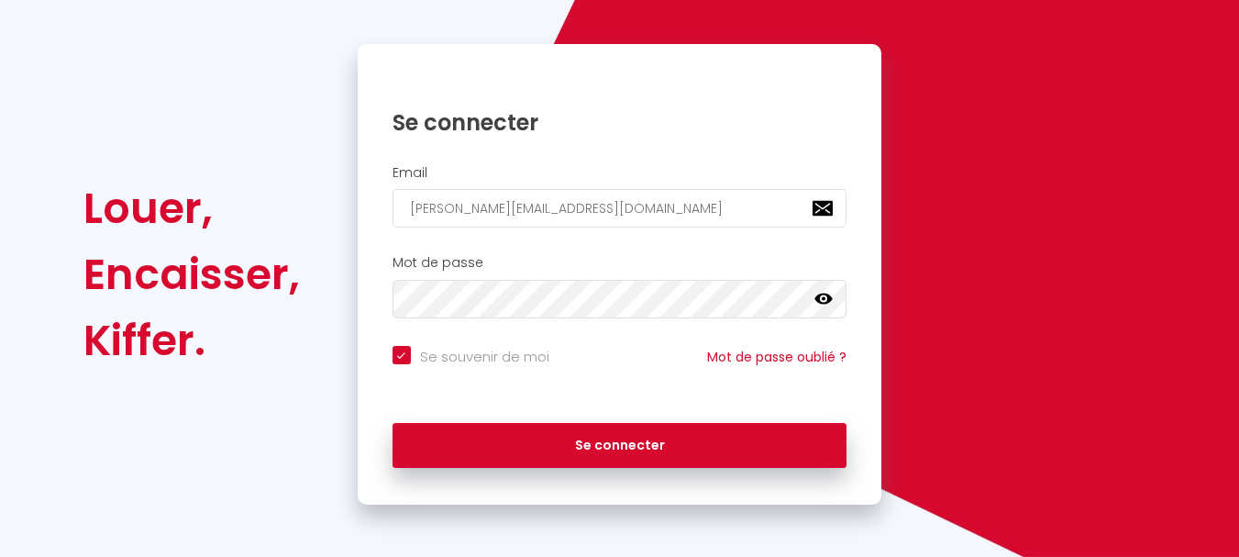
scroll to position [156, 0]
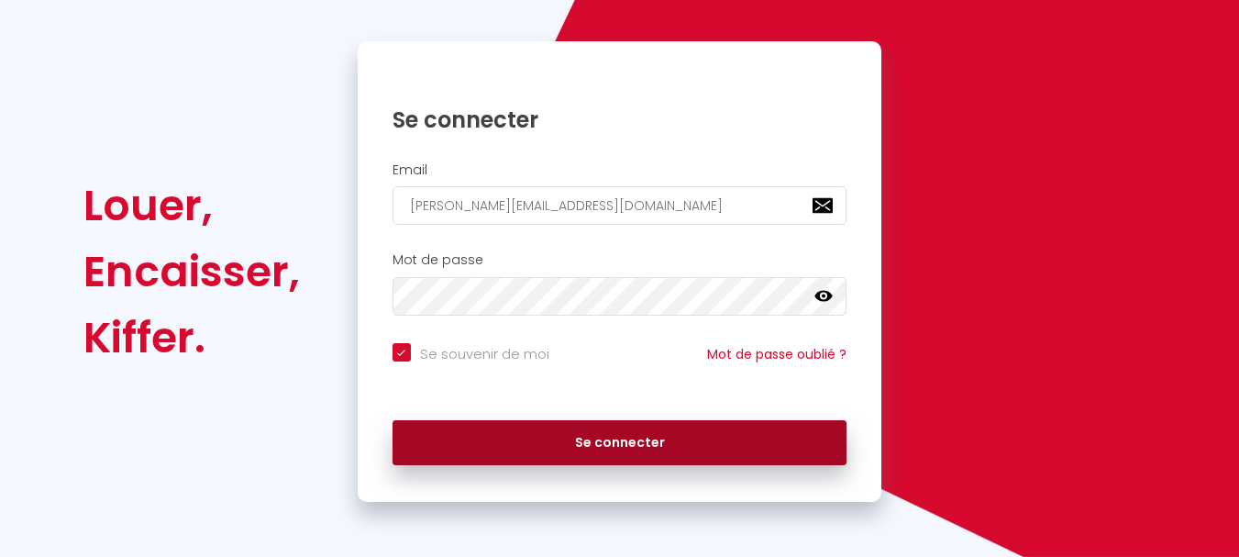
click at [616, 439] on button "Se connecter" at bounding box center [620, 443] width 455 height 46
checkbox input "true"
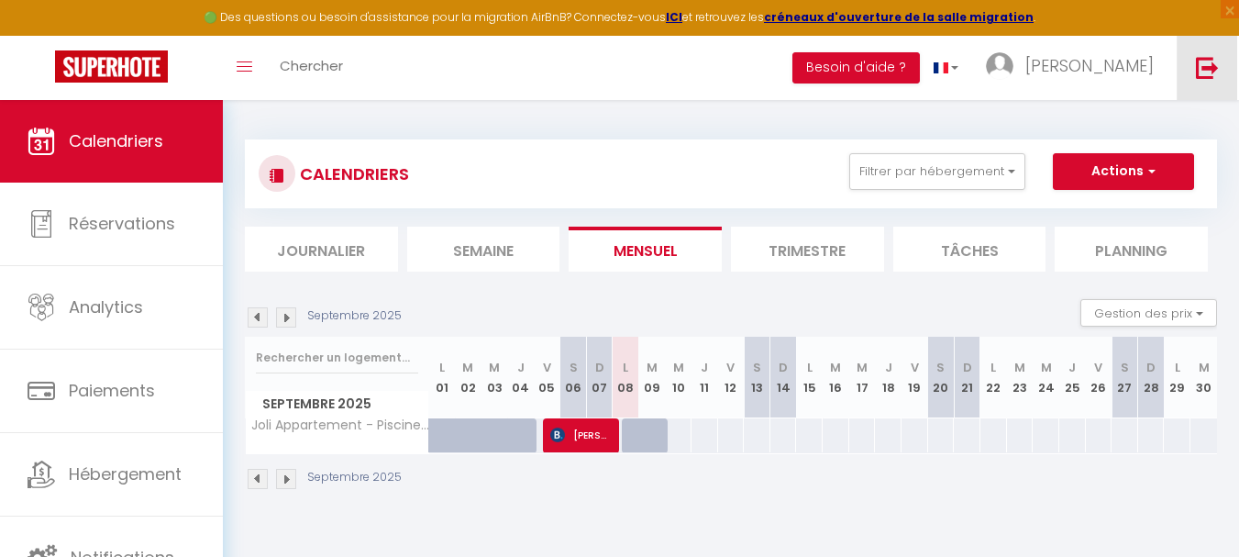
click at [1209, 63] on img at bounding box center [1207, 67] width 23 height 23
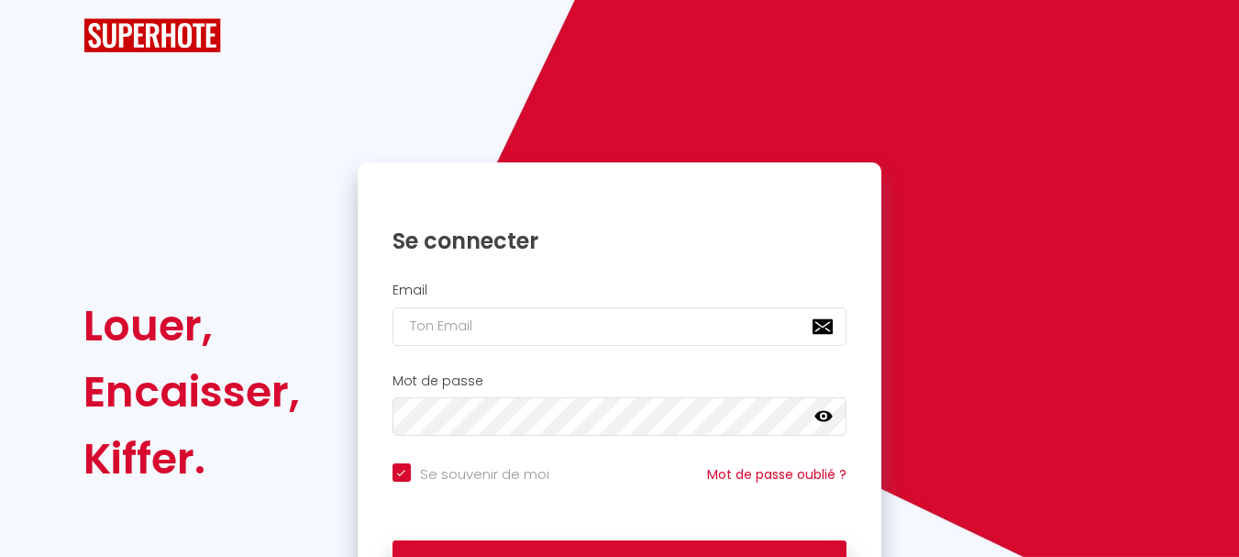
checkbox input "true"
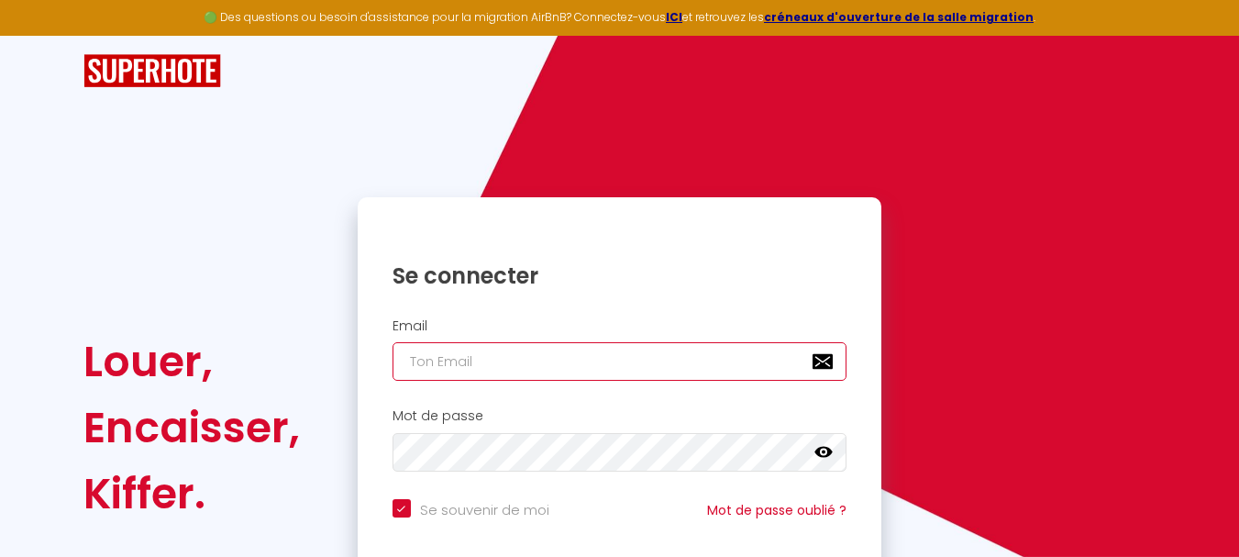
type input "[PERSON_NAME][EMAIL_ADDRESS][DOMAIN_NAME]"
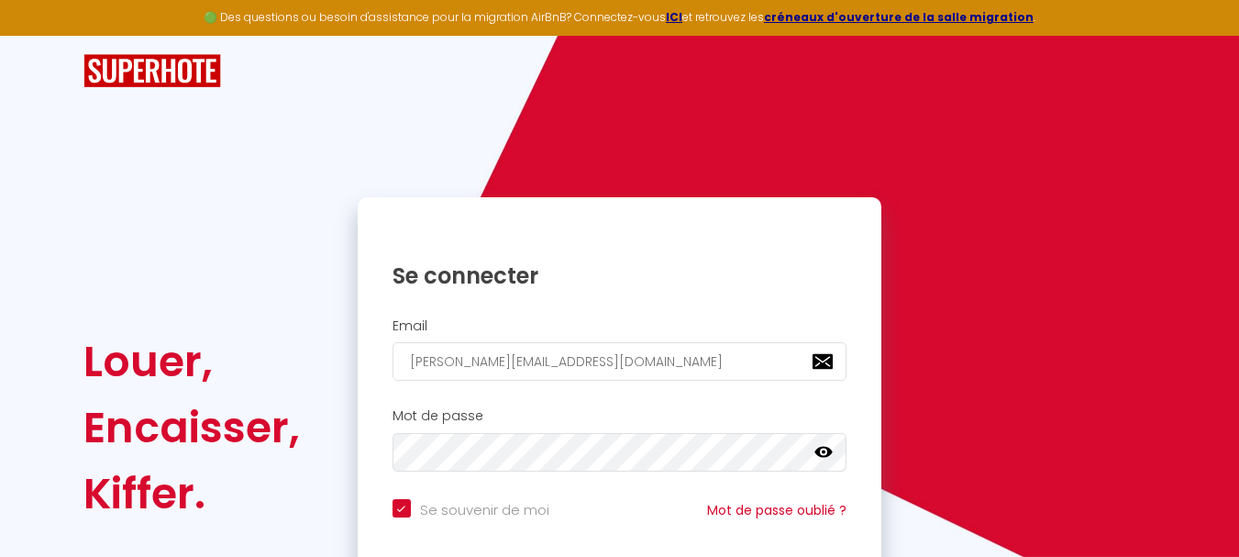
checkbox input "true"
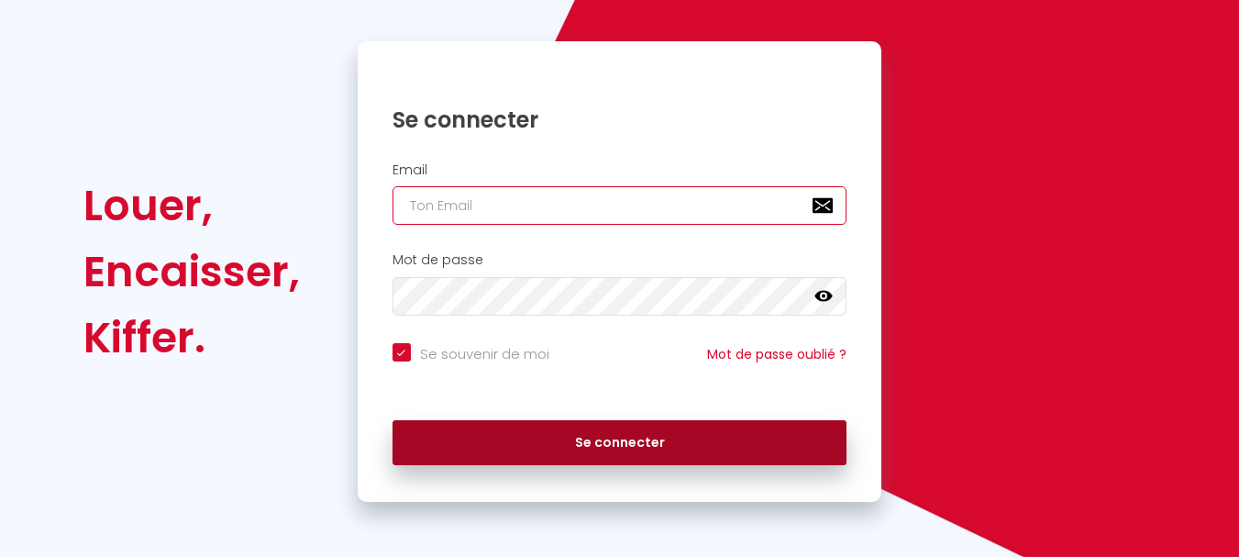
type input "[PERSON_NAME][EMAIL_ADDRESS][DOMAIN_NAME]"
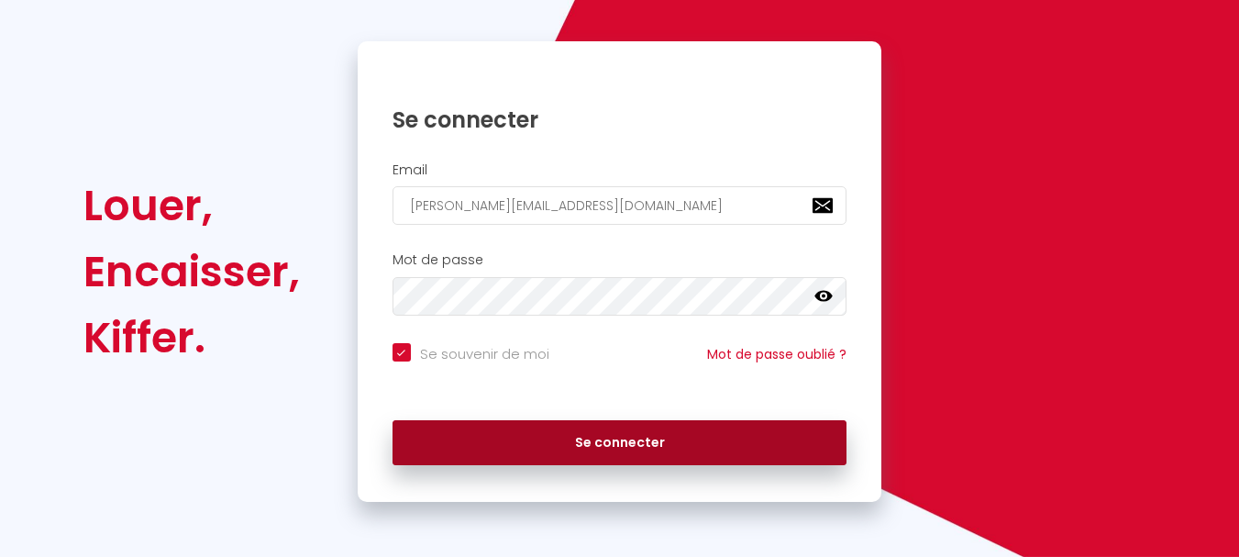
click at [550, 437] on button "Se connecter" at bounding box center [620, 443] width 455 height 46
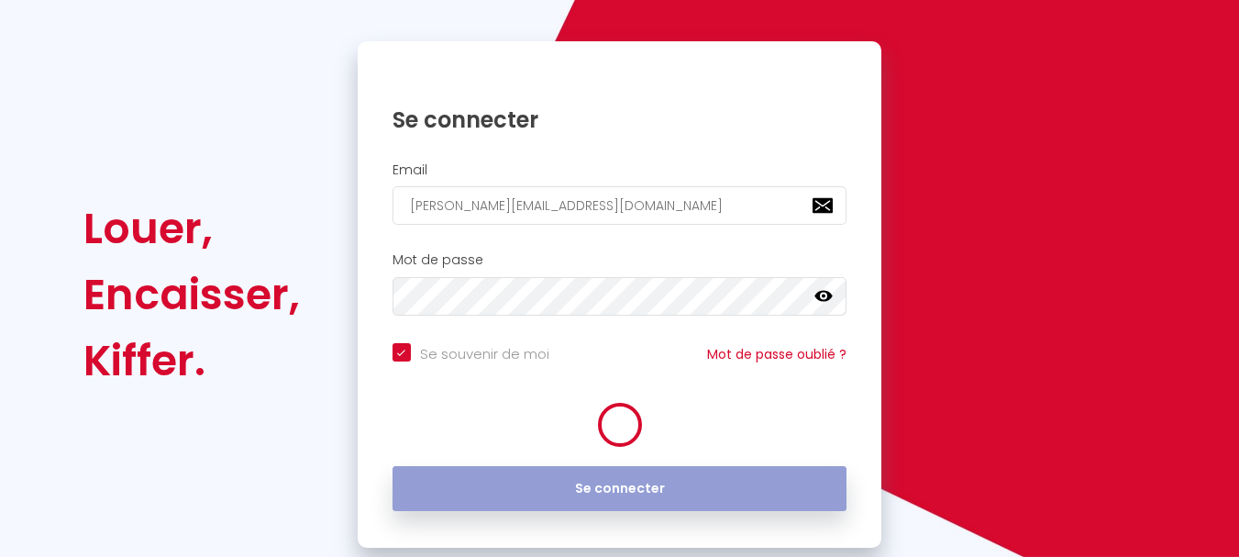
checkbox input "true"
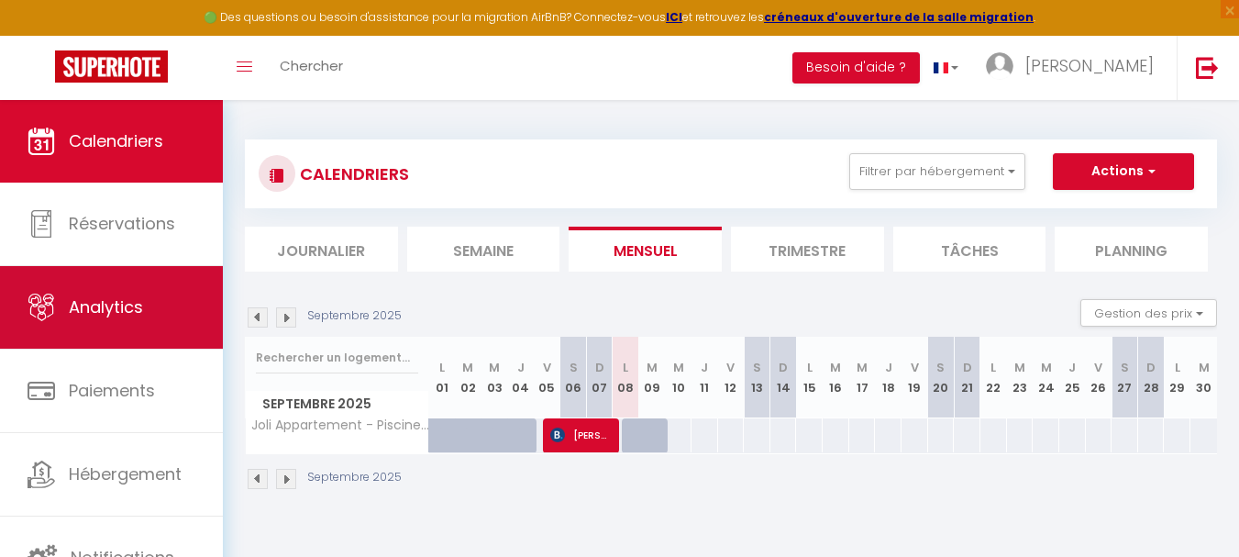
scroll to position [0, 0]
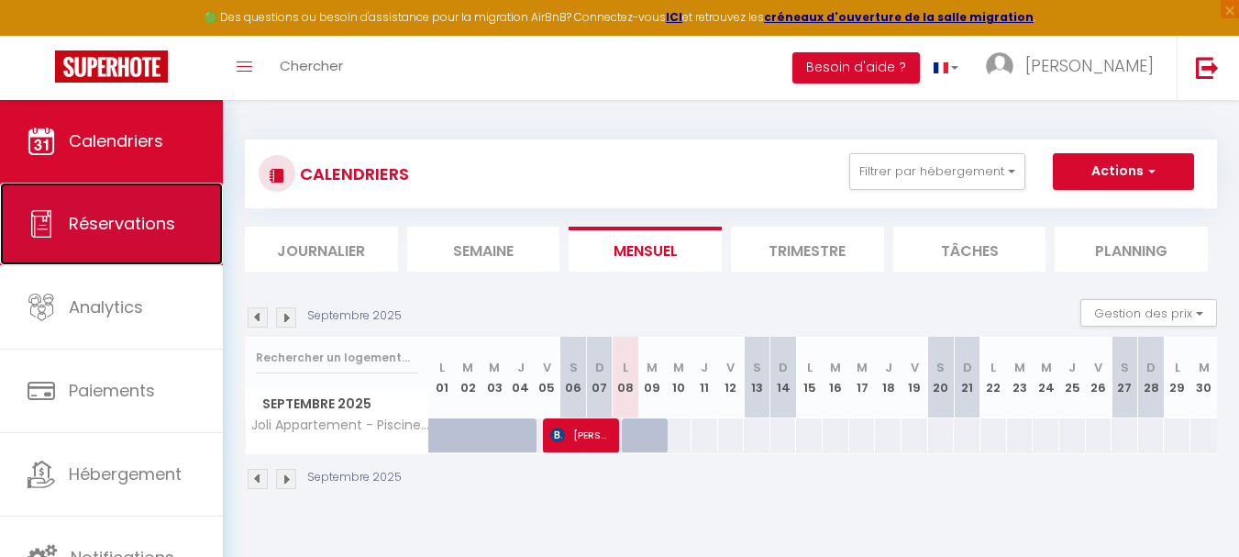
click at [104, 218] on span "Réservations" at bounding box center [122, 223] width 106 height 23
select select "not_cancelled"
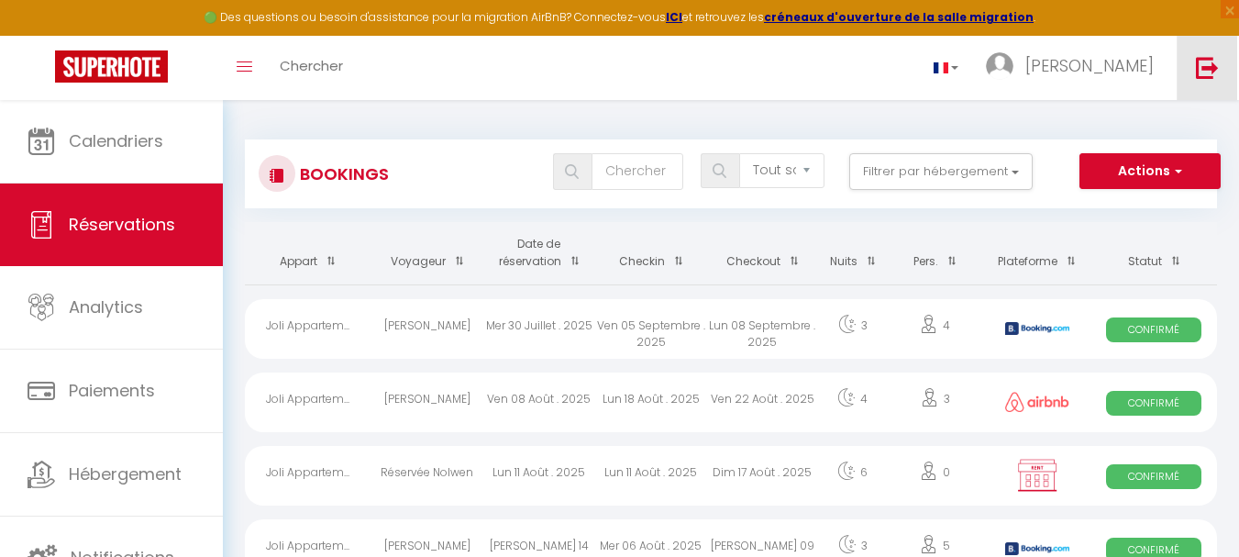
click at [1209, 68] on img at bounding box center [1207, 67] width 23 height 23
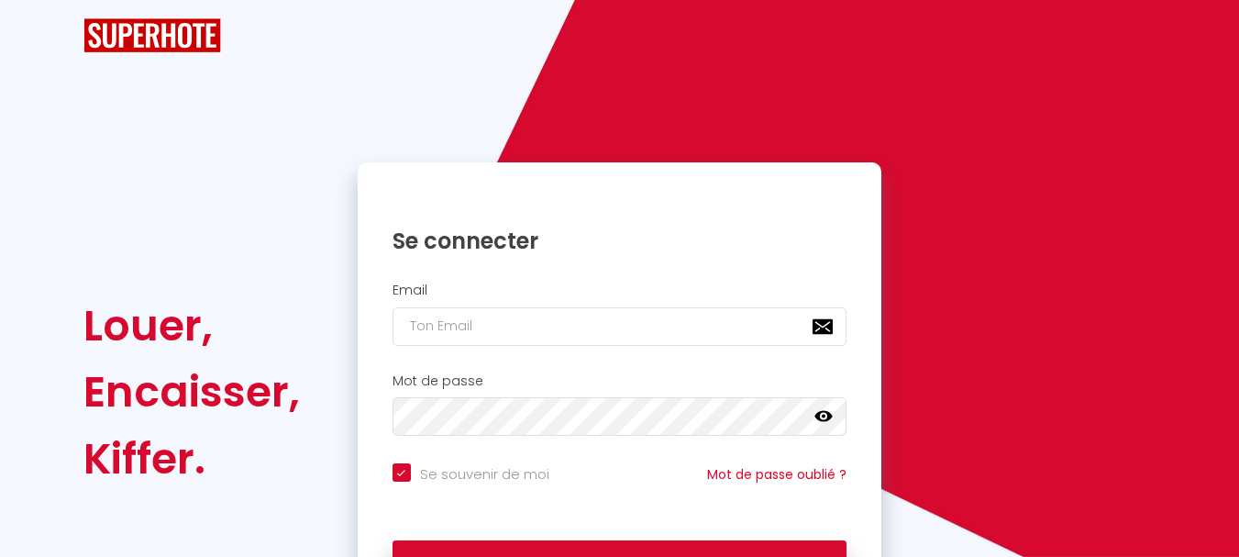
checkbox input "true"
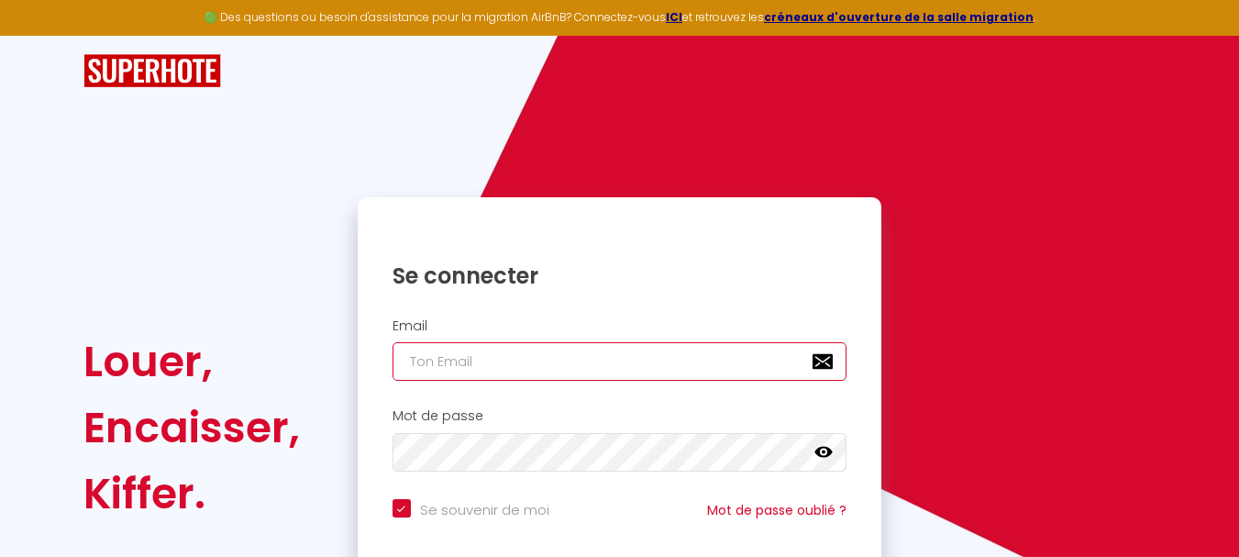
type input "[PERSON_NAME][EMAIL_ADDRESS][DOMAIN_NAME]"
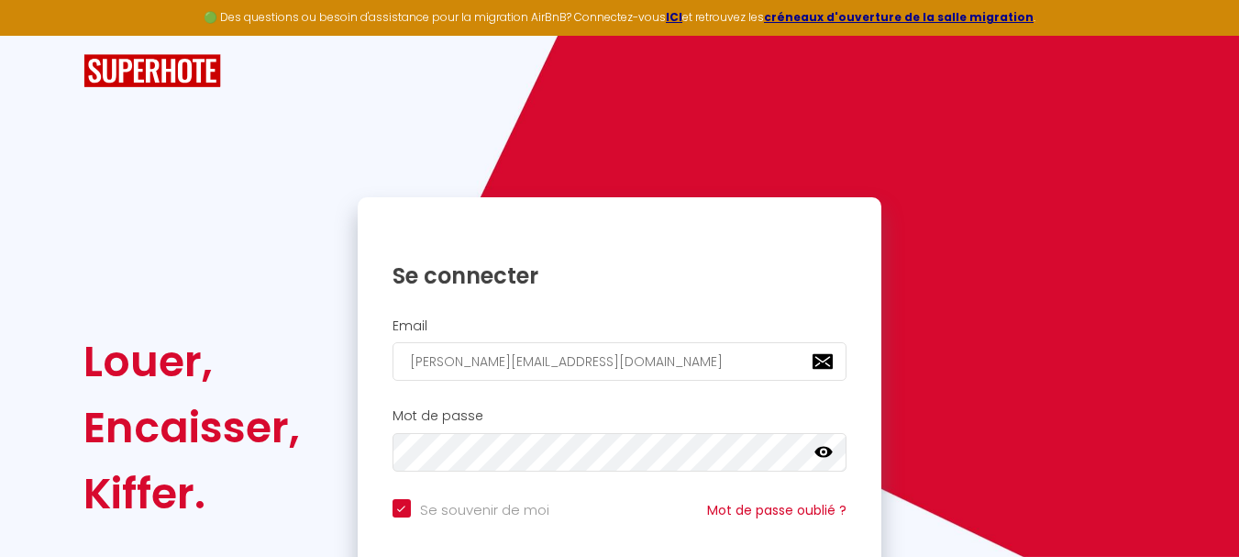
checkbox input "true"
